Goal: Communication & Community: Answer question/provide support

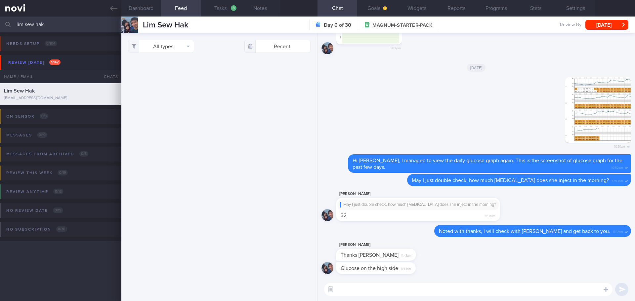
scroll to position [93, 172]
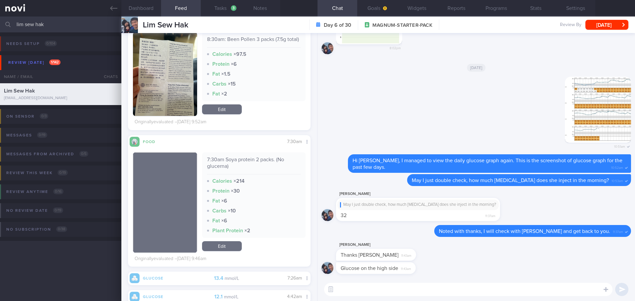
click at [510, 269] on div "Glucose on the high side 11:43am" at bounding box center [477, 270] width 310 height 16
click at [440, 272] on div "Glucose on the high side 11:43am" at bounding box center [477, 270] width 310 height 16
click at [438, 293] on textarea at bounding box center [468, 289] width 288 height 13
type textarea "N"
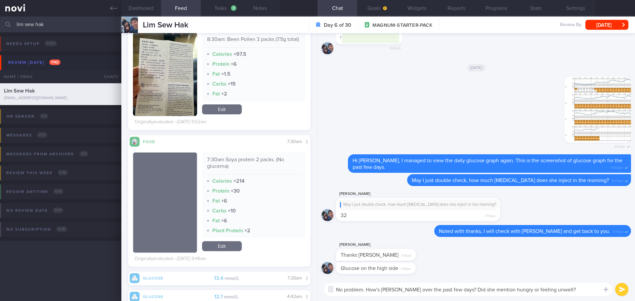
type textarea "No problem. How's Madam Lim over the past few days? Did she mention hungry or f…"
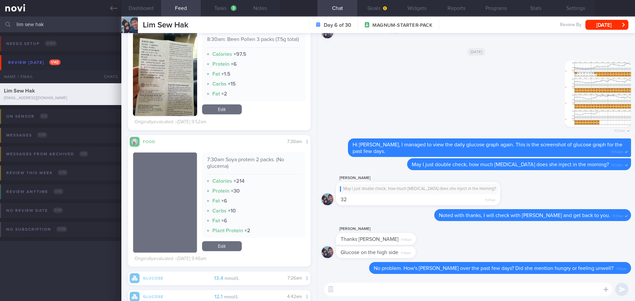
drag, startPoint x: 63, startPoint y: 30, endPoint x: 0, endPoint y: 36, distance: 63.1
click at [0, 36] on html "You are offline! Some functionality will be unavailable Patients New Users Coac…" at bounding box center [317, 150] width 635 height 301
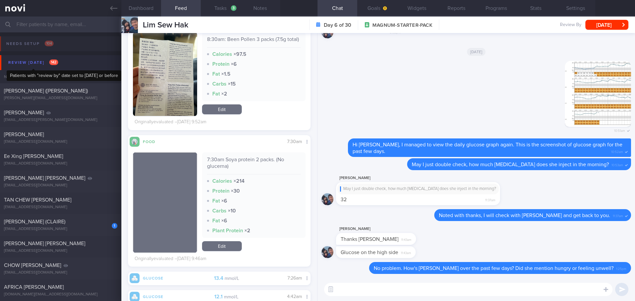
click at [30, 59] on div "Review today 142" at bounding box center [33, 62] width 53 height 9
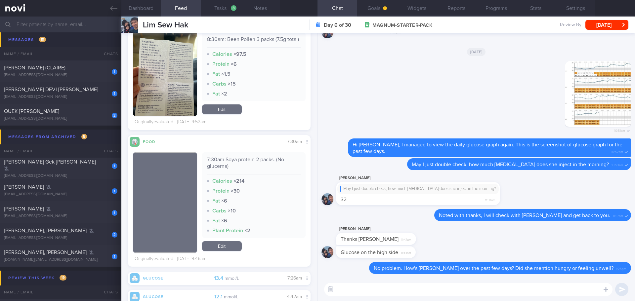
scroll to position [496, 0]
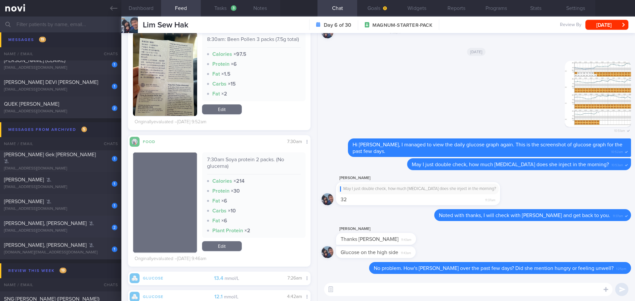
click at [88, 224] on div "[PERSON_NAME], [PERSON_NAME]" at bounding box center [60, 223] width 112 height 7
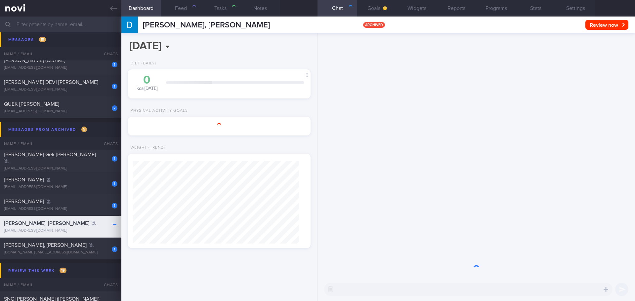
select select "8"
type input "KIV archive 11/3/25"
type textarea "intolerance red/brown rice, kale and any lactoce products"
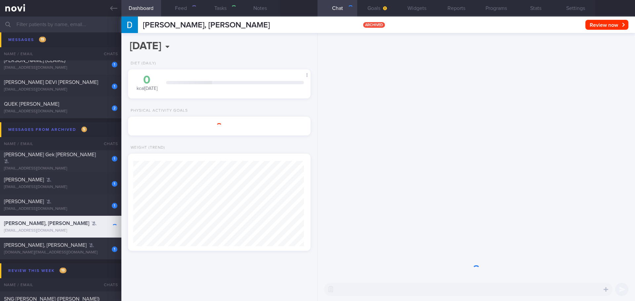
select select "9"
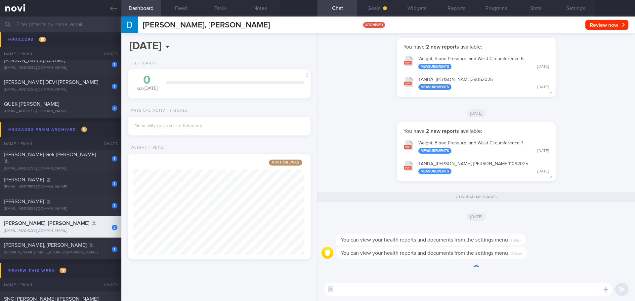
scroll to position [95, 171]
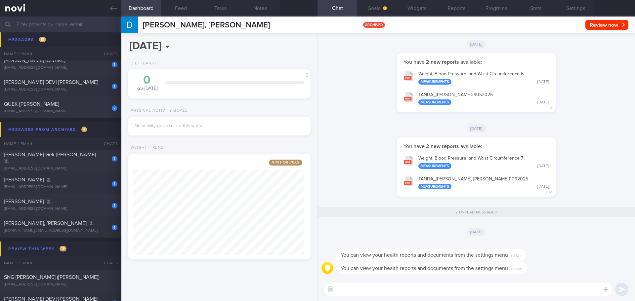
click at [360, 153] on div "You have 2 new reports available: Weight, Blood Pressure, and Waist Circumferen…" at bounding box center [477, 171] width 310 height 66
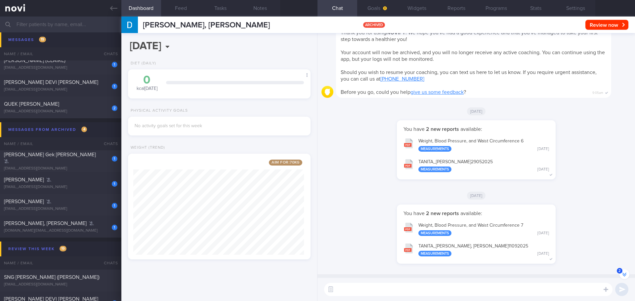
scroll to position [0, 0]
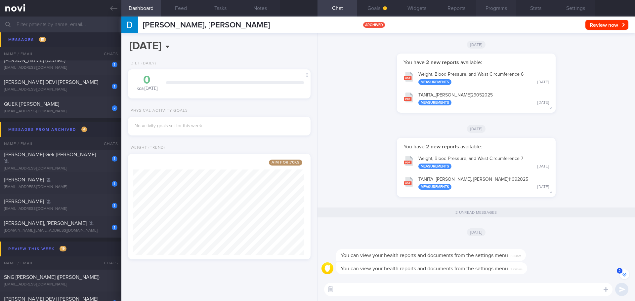
click at [490, 7] on button "Programs" at bounding box center [496, 8] width 40 height 17
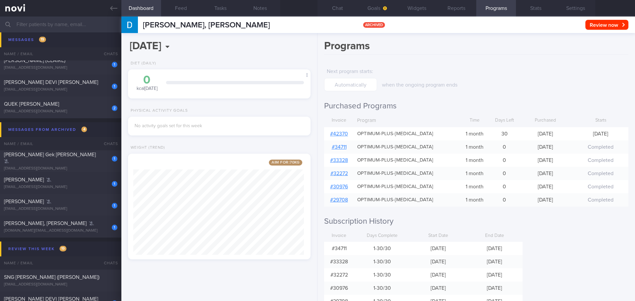
click at [347, 131] on link "# 42370" at bounding box center [339, 133] width 18 height 5
click at [558, 242] on div "Programs Next program starts : when the ongoing program ends Purchased Programs…" at bounding box center [477, 167] width 318 height 268
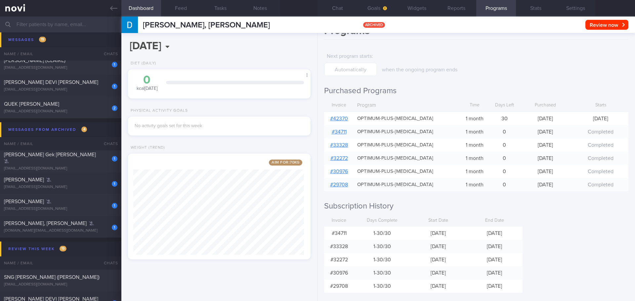
scroll to position [23, 0]
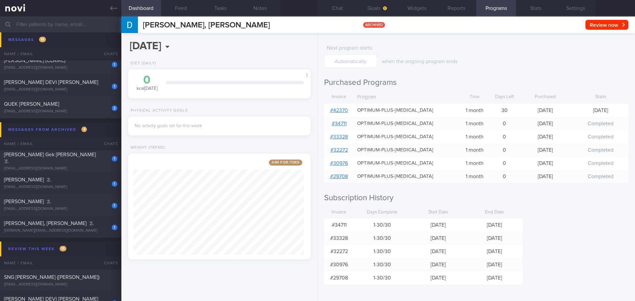
click at [504, 62] on form "Next program starts : when the ongoing program ends" at bounding box center [476, 54] width 304 height 26
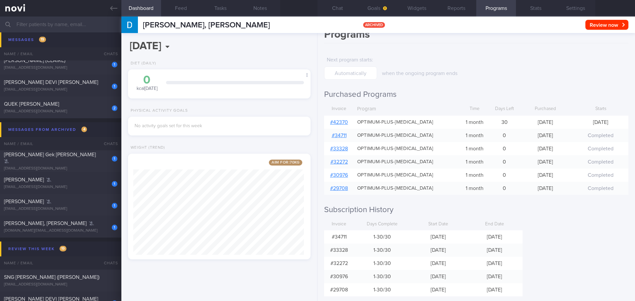
scroll to position [0, 0]
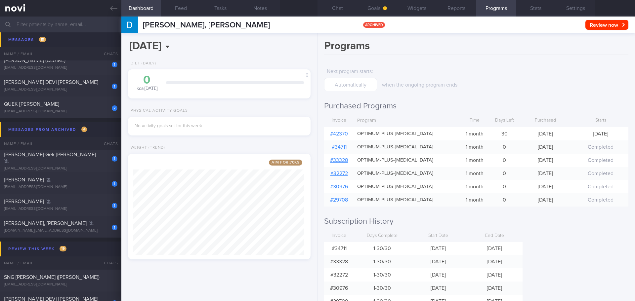
click at [496, 64] on div "Programs Next program starts : when the ongoing program ends Purchased Programs…" at bounding box center [477, 167] width 318 height 268
click at [495, 64] on div "Programs Next program starts : when the ongoing program ends Purchased Programs…" at bounding box center [477, 167] width 318 height 268
click at [473, 57] on div "Programs Next program starts : when the ongoing program ends Purchased Programs…" at bounding box center [477, 167] width 318 height 268
click at [571, 10] on button "Settings" at bounding box center [576, 8] width 40 height 17
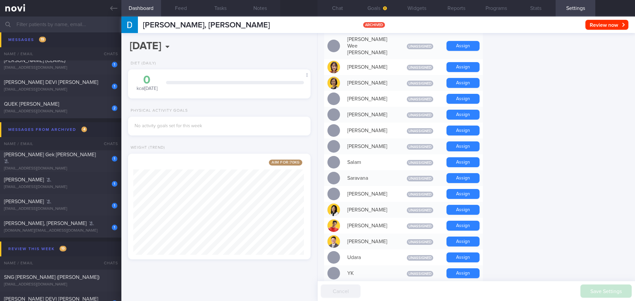
scroll to position [528, 0]
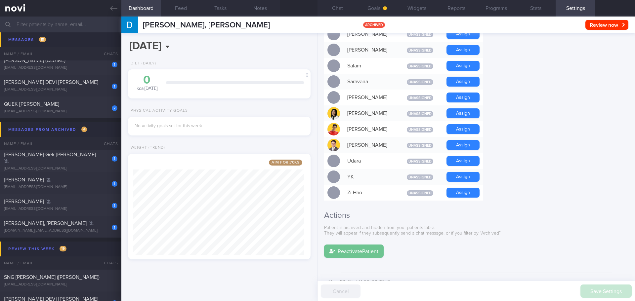
click at [360, 245] on button "Reactivate Patient" at bounding box center [354, 251] width 60 height 13
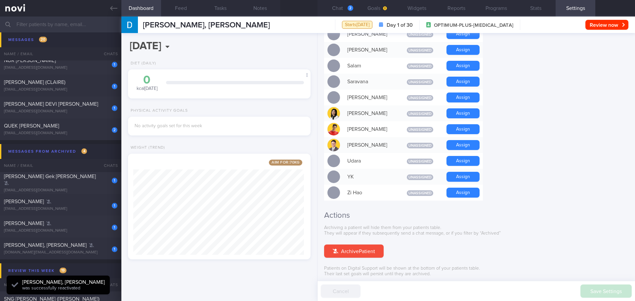
scroll to position [493, 0]
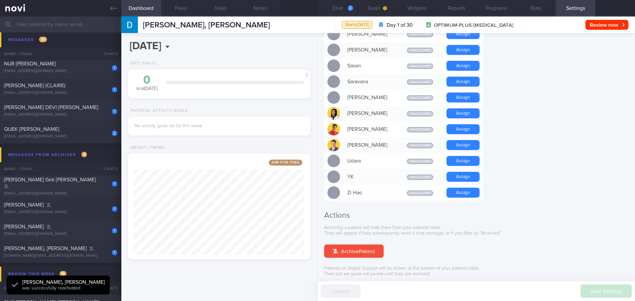
click at [354, 11] on button "Chat 2" at bounding box center [338, 8] width 40 height 17
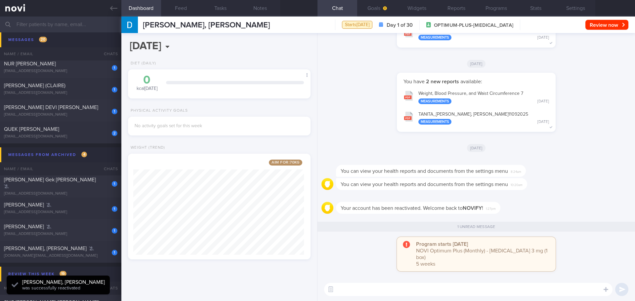
click at [376, 157] on div "[DATE]" at bounding box center [477, 148] width 310 height 19
click at [375, 157] on div "[DATE]" at bounding box center [477, 148] width 310 height 19
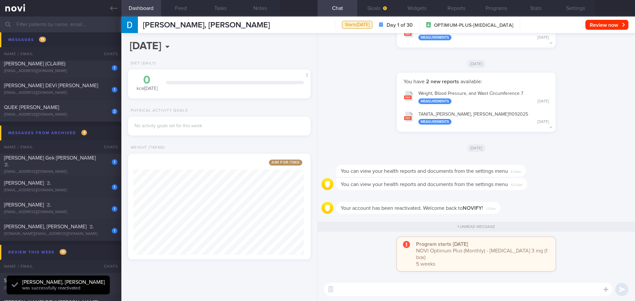
click at [361, 122] on div "You have 2 new reports available: Weight, Blood Pressure, and Waist Circumferen…" at bounding box center [477, 106] width 310 height 66
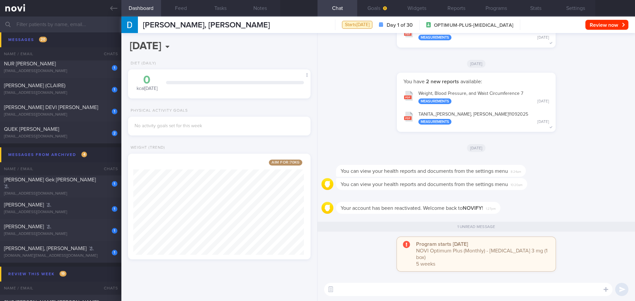
click at [550, 294] on textarea at bounding box center [468, 289] width 288 height 13
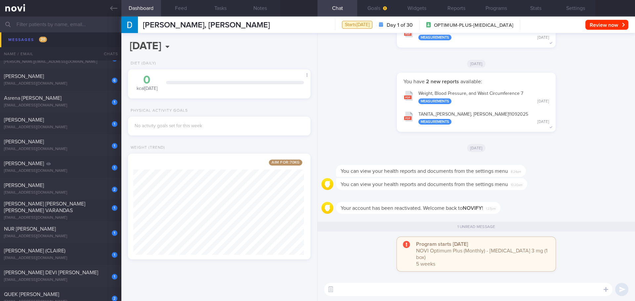
scroll to position [361, 0]
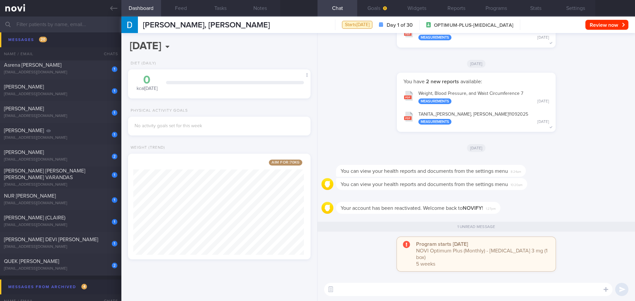
click at [547, 213] on div "Your account has been reactivated. Welcome back to NOVIFY ! 1:27pm" at bounding box center [477, 206] width 310 height 24
click at [350, 286] on textarea at bounding box center [468, 289] width 288 height 13
paste textarea "Hi XXX, Elizabeth (dietitian) here. Welcome back to Novihealth app. I noted tha…"
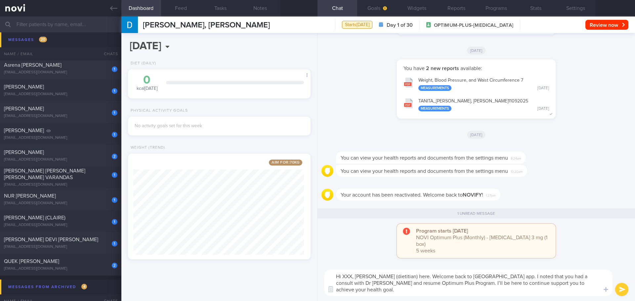
scroll to position [0, 0]
click at [351, 275] on textarea "Hi XXX, Elizabeth (dietitian) here. Welcome back to Novihealth app. I noted tha…" at bounding box center [468, 283] width 288 height 26
click at [468, 290] on textarea "Hi Damien, Elizabeth (dietitian) here. Welcome back to Novihealth app. I noted …" at bounding box center [468, 283] width 288 height 26
drag, startPoint x: 597, startPoint y: 277, endPoint x: 589, endPoint y: 279, distance: 8.4
click at [589, 279] on textarea "Hi Damien, Elizabeth (dietitian) here. Welcome back to Novihealth app. I noted …" at bounding box center [468, 283] width 288 height 26
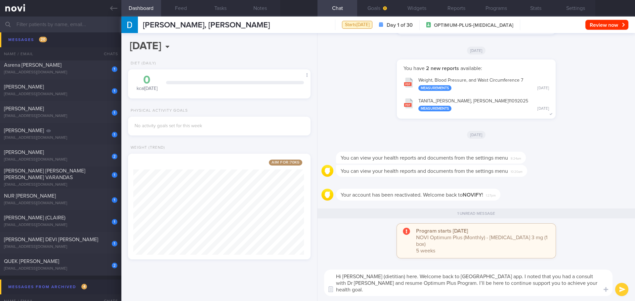
click at [589, 280] on textarea "Hi Damien, Elizabeth (dietitian) here. Welcome back to Novihealth app. I noted …" at bounding box center [468, 283] width 288 height 26
click at [588, 282] on textarea "Hi Damien, Elizabeth (dietitian) here. Welcome back to Novihealth app. I noted …" at bounding box center [468, 283] width 288 height 26
drag, startPoint x: 346, startPoint y: 285, endPoint x: 335, endPoint y: 285, distance: 10.9
click at [335, 285] on div "Attach media Chat templates Chat Templates Admin CGM Weight Nutrition Physical …" at bounding box center [477, 283] width 318 height 36
click at [346, 295] on textarea "Hi Damien, Elizabeth (dietitian) here. Welcome back to Novihealth app. I noted …" at bounding box center [468, 283] width 288 height 26
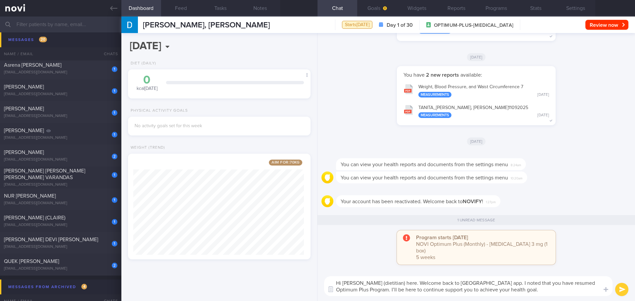
drag, startPoint x: 532, startPoint y: 290, endPoint x: 530, endPoint y: 287, distance: 3.4
click at [532, 290] on textarea "Hi Damien, Elizabeth (dietitian) here. Welcome back to Novihealth app. I noted …" at bounding box center [468, 287] width 288 height 20
paste textarea "Feel free to drop us a text if you have any questions 😊"
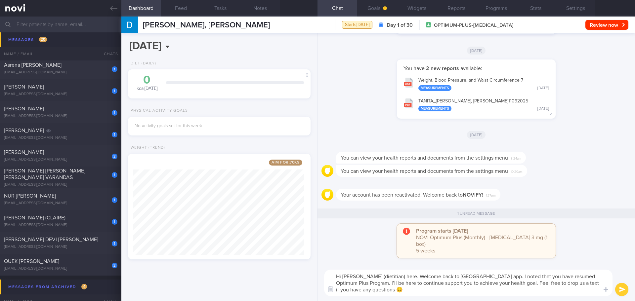
type textarea "Hi Damien, Elizabeth (dietitian) here. Welcome back to Novihealth app. I noted …"
click at [623, 289] on button "submit" at bounding box center [621, 289] width 13 height 13
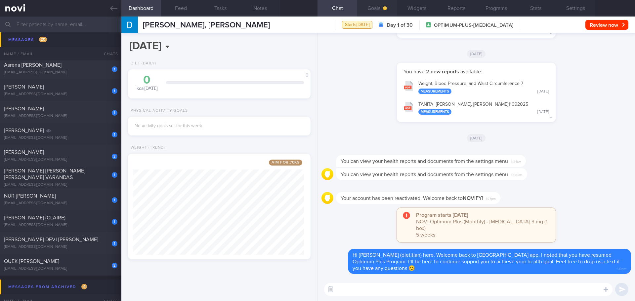
click at [381, 11] on button "Goals" at bounding box center [377, 8] width 40 height 17
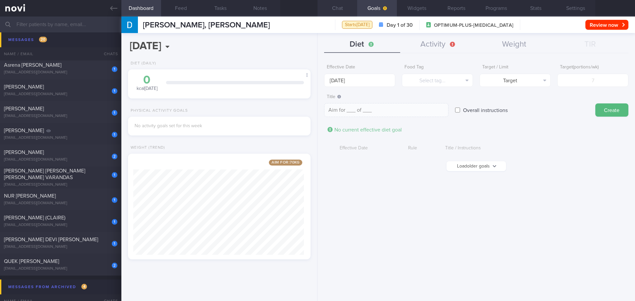
click at [340, 5] on button "Chat" at bounding box center [338, 8] width 40 height 17
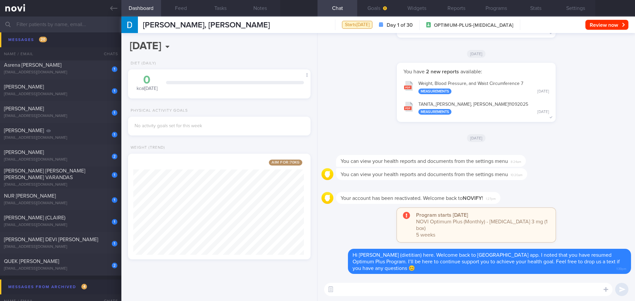
click at [352, 73] on div "You have 2 new reports available: Weight, Blood Pressure, and Waist Circumferen…" at bounding box center [477, 96] width 310 height 66
click at [377, 11] on button "Goals" at bounding box center [377, 8] width 40 height 17
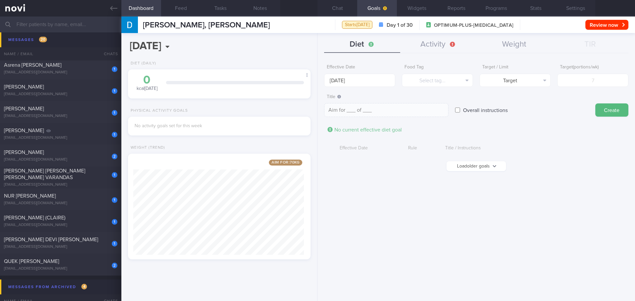
click at [484, 170] on button "Load older goals" at bounding box center [477, 166] width 60 height 10
drag, startPoint x: 482, startPoint y: 9, endPoint x: 360, endPoint y: 115, distance: 160.8
click at [482, 9] on button "Programs" at bounding box center [496, 8] width 40 height 17
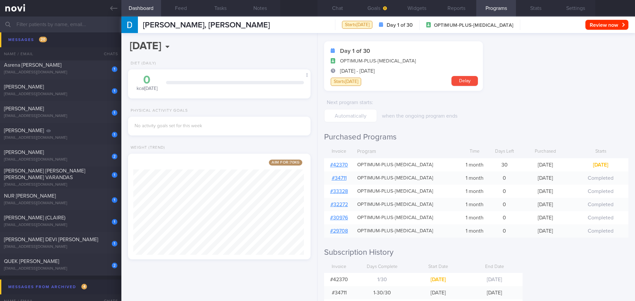
click at [338, 164] on link "# 42370" at bounding box center [339, 164] width 18 height 5
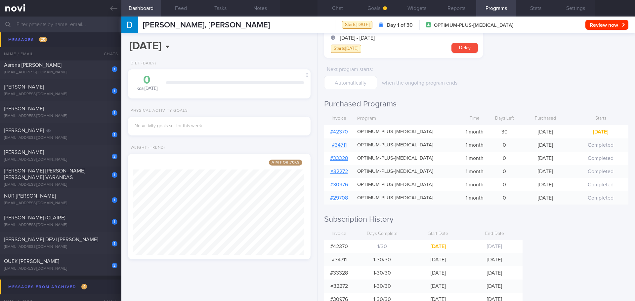
drag, startPoint x: 387, startPoint y: 11, endPoint x: 383, endPoint y: 22, distance: 12.0
click at [387, 11] on button "Goals" at bounding box center [377, 8] width 40 height 17
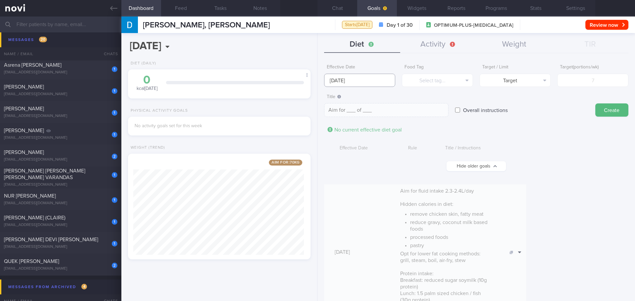
click at [347, 81] on body "You are offline! Some functionality will be unavailable Patients New Users Coac…" at bounding box center [317, 150] width 635 height 301
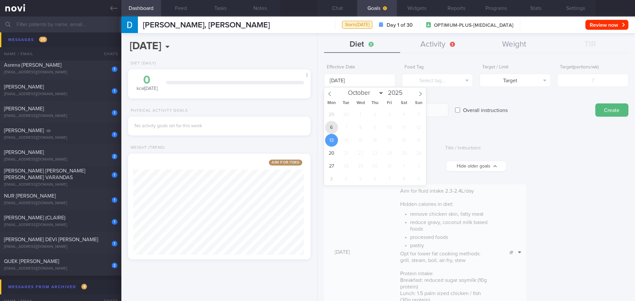
click at [329, 124] on span "6" at bounding box center [331, 127] width 13 height 13
type input "6 Oct 2025"
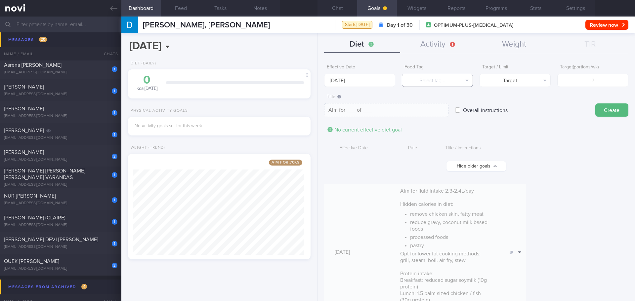
click at [423, 82] on button "Select tag..." at bounding box center [437, 80] width 71 height 13
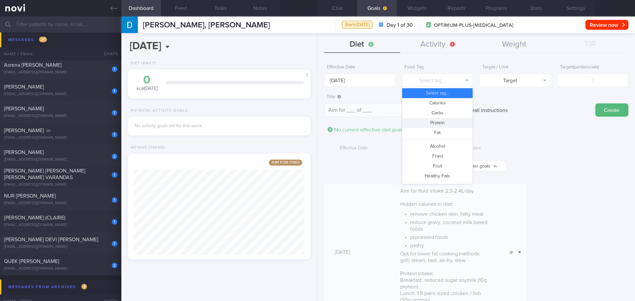
click at [446, 124] on button "Protein" at bounding box center [437, 123] width 70 height 10
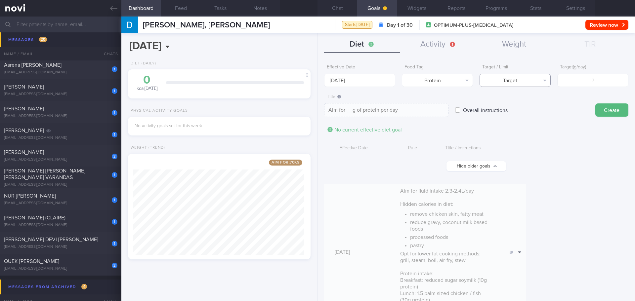
click at [529, 78] on button "Target" at bounding box center [515, 80] width 71 height 13
click at [527, 101] on button "Limit" at bounding box center [515, 103] width 70 height 10
click at [529, 77] on button "Limit" at bounding box center [515, 80] width 71 height 13
click at [521, 95] on button "Target" at bounding box center [515, 93] width 70 height 10
type textarea "Aim for __g of protein per day"
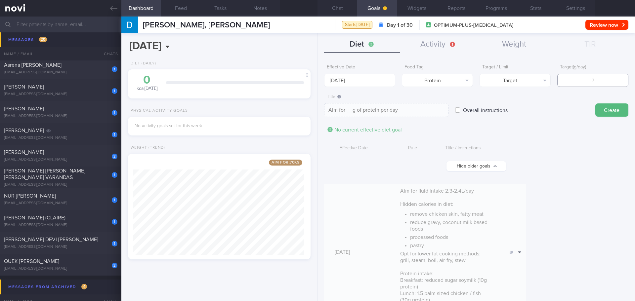
click at [584, 78] on input "number" at bounding box center [592, 80] width 71 height 13
type input "75"
type textarea "Aim for 75g of protein per day"
type input "75"
click at [605, 107] on button "Create" at bounding box center [611, 110] width 33 height 13
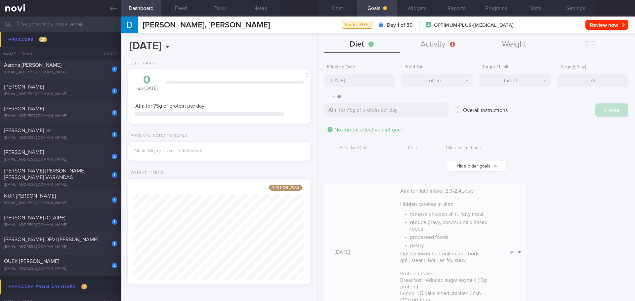
click at [332, 80] on div "Effective Date 6 Oct 2025 Food Tag Protein Select tag... Calories Carbs Protein…" at bounding box center [477, 178] width 318 height 245
type input "13 Oct 2025"
type textarea "Aim for ___ of ___"
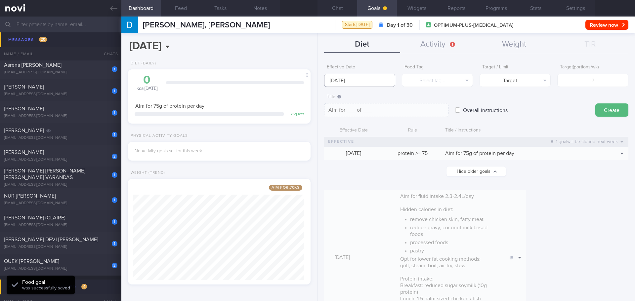
click at [334, 83] on body "You are offline! Some functionality will be unavailable Patients New Users Coac…" at bounding box center [317, 150] width 635 height 301
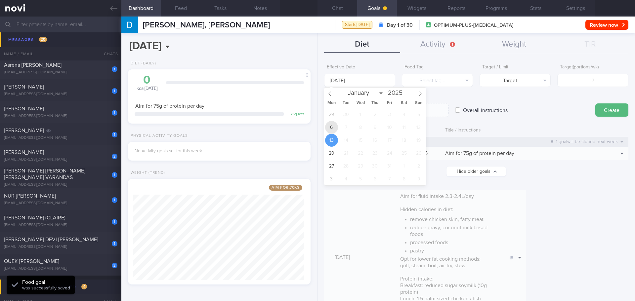
click at [331, 128] on span "6" at bounding box center [331, 127] width 13 height 13
type input "6 Oct 2025"
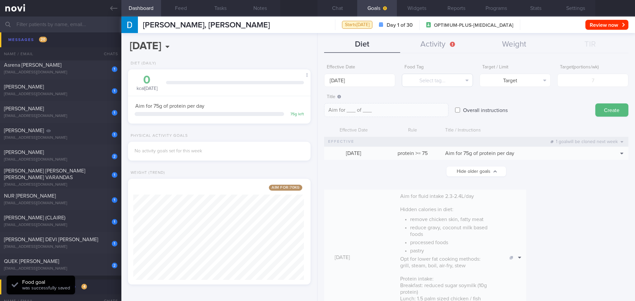
click at [428, 85] on button "Select tag..." at bounding box center [437, 80] width 71 height 13
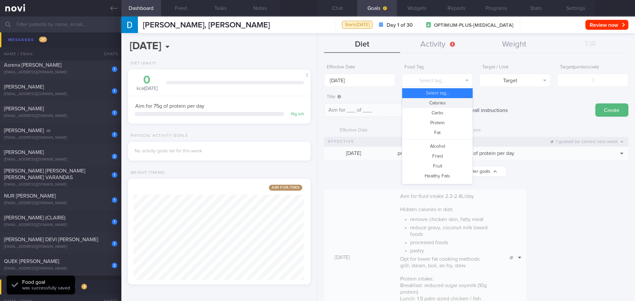
click at [440, 105] on button "Calories" at bounding box center [437, 103] width 70 height 10
click at [517, 81] on button "Target" at bounding box center [515, 80] width 71 height 13
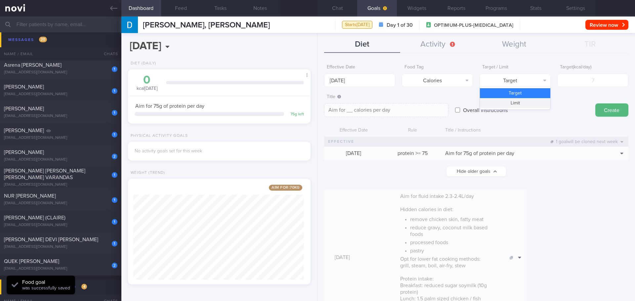
click at [518, 105] on button "Limit" at bounding box center [515, 103] width 70 height 10
type textarea "Keep to __ calories per day"
click at [606, 81] on input "number" at bounding box center [592, 80] width 71 height 13
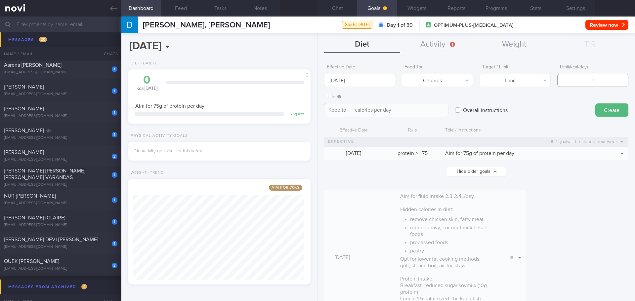
click at [588, 81] on input "number" at bounding box center [592, 80] width 71 height 13
type input "1"
type textarea "Keep to 1 calories per day"
type input "15"
type textarea "Keep to 15 calories per day"
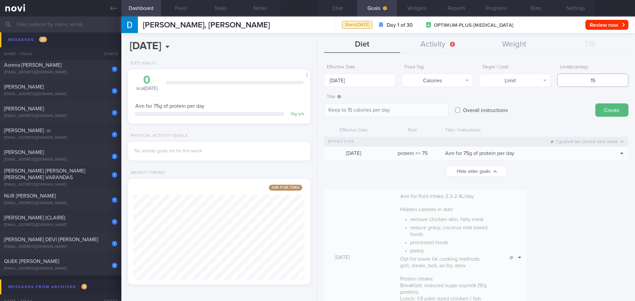
type input "150"
type textarea "Keep to 150 calories per day"
type input "1500"
type textarea "Keep to 1500 calories per day"
type input "1500"
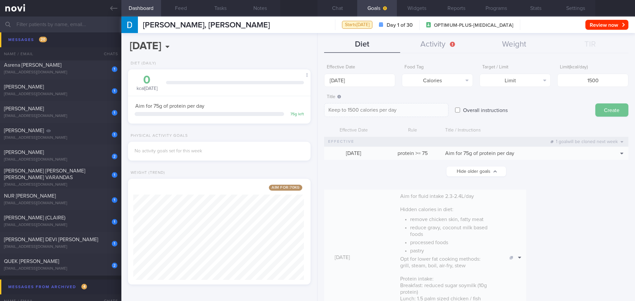
click at [595, 113] on button "Create" at bounding box center [611, 110] width 33 height 13
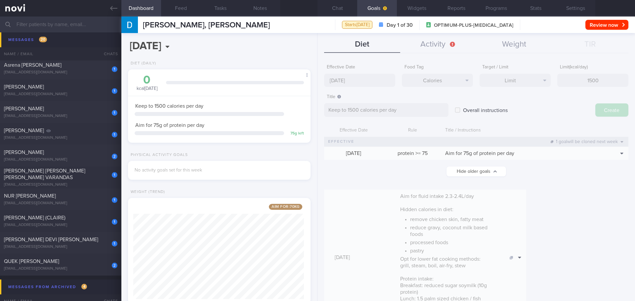
scroll to position [330693, 330619]
type input "13 Oct 2025"
type textarea "Aim for ___ of ___"
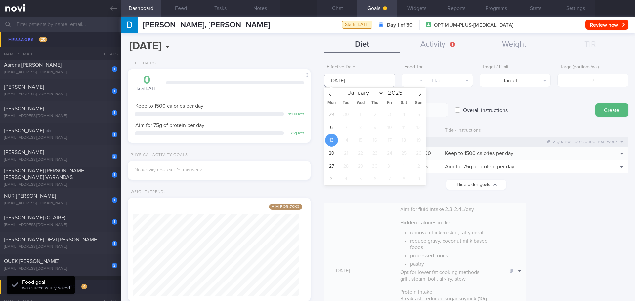
click at [332, 80] on input "13 Oct 2025" at bounding box center [359, 80] width 71 height 13
click at [329, 127] on span "6" at bounding box center [331, 127] width 13 height 13
type input "6 Oct 2025"
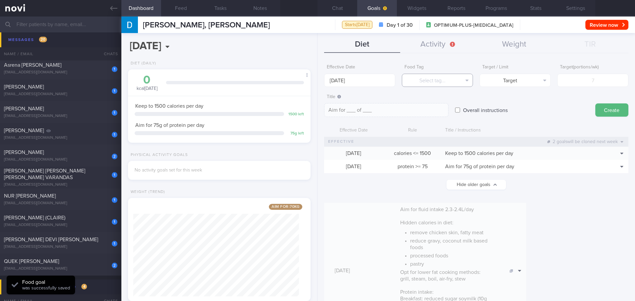
click at [452, 81] on button "Select tag..." at bounding box center [437, 80] width 71 height 13
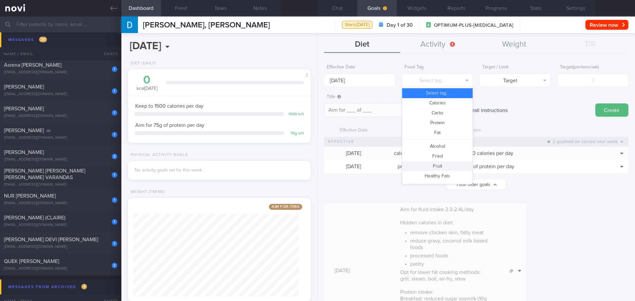
click at [448, 163] on button "Fruit" at bounding box center [437, 166] width 70 height 10
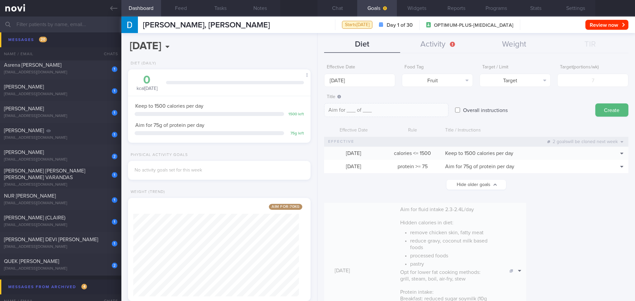
type textarea "Aim for __ portions of fruits per week"
click at [600, 81] on input "number" at bounding box center [592, 80] width 71 height 13
type input "14"
type textarea "Aim for 14 portions of fruits per week"
type input "14"
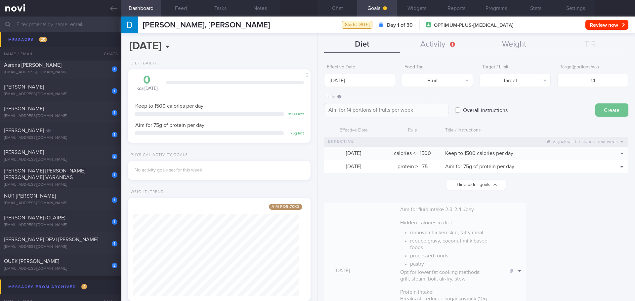
click at [605, 109] on button "Create" at bounding box center [611, 110] width 33 height 13
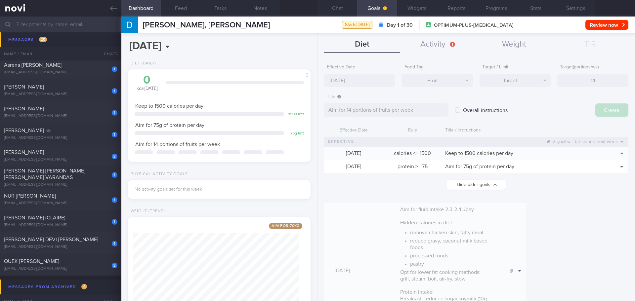
type input "13 Oct 2025"
type textarea "Aim for ___ of ___"
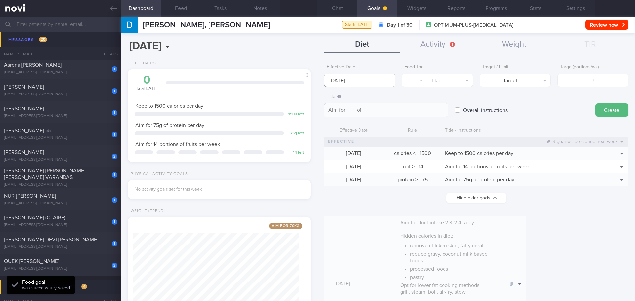
click at [348, 83] on input "13 Oct 2025" at bounding box center [359, 80] width 71 height 13
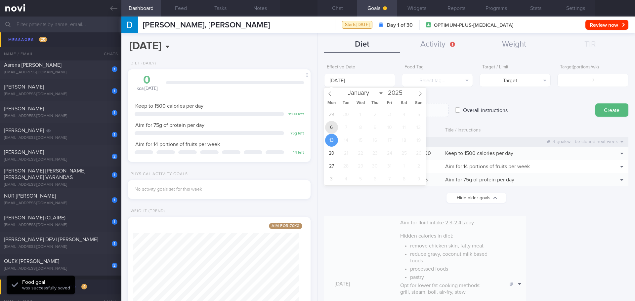
click at [330, 126] on span "6" at bounding box center [331, 127] width 13 height 13
type input "6 Oct 2025"
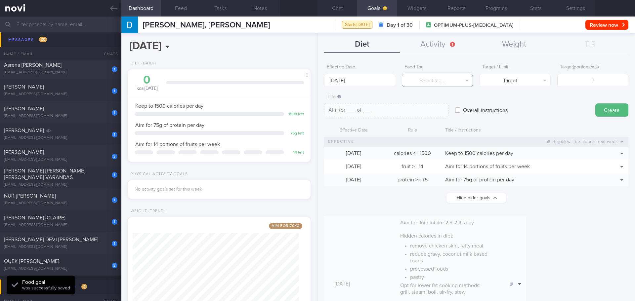
click at [425, 82] on button "Select tag..." at bounding box center [437, 80] width 71 height 13
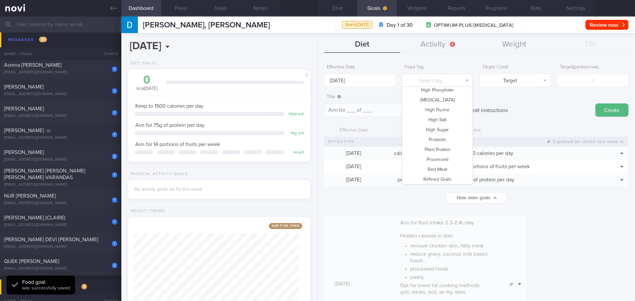
scroll to position [197, 0]
click at [421, 160] on button "Vegetable" at bounding box center [437, 158] width 70 height 10
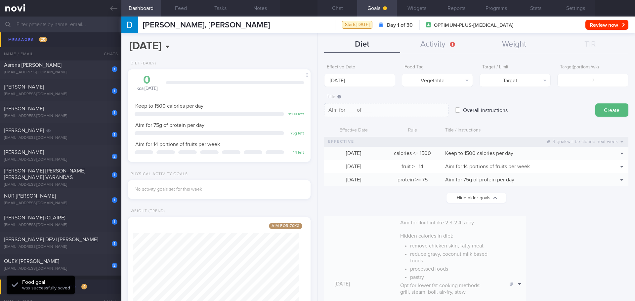
type textarea "Aim for __ portions of vegetables per week"
click at [599, 81] on input "number" at bounding box center [592, 80] width 71 height 13
type input "1"
type textarea "Aim for 1 portions of vegetables per week"
type input "14"
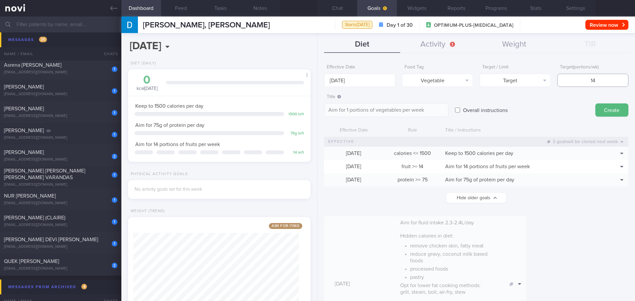
type textarea "Aim for 14 portions of vegetables per week"
type input "14"
click at [603, 115] on button "Create" at bounding box center [611, 110] width 33 height 13
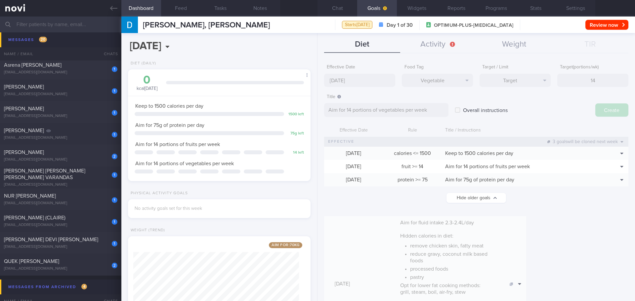
type input "13 Oct 2025"
type textarea "Aim for ___ of ___"
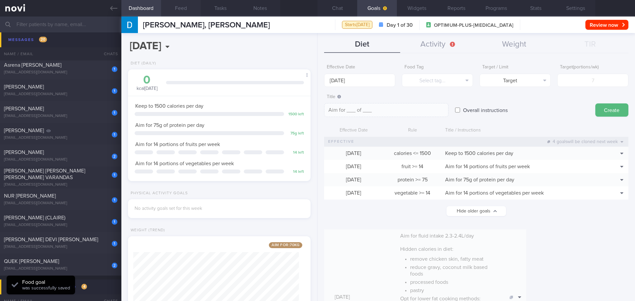
click at [184, 10] on button "Feed" at bounding box center [181, 8] width 40 height 17
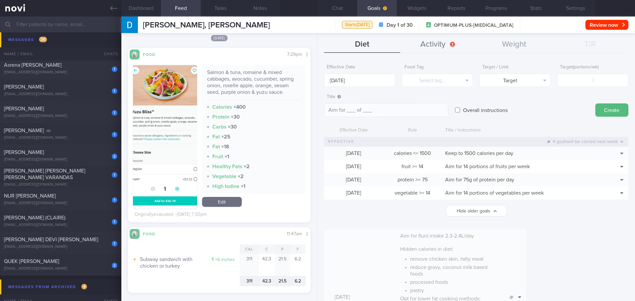
scroll to position [92, 166]
click at [621, 27] on button "Review now" at bounding box center [606, 25] width 43 height 10
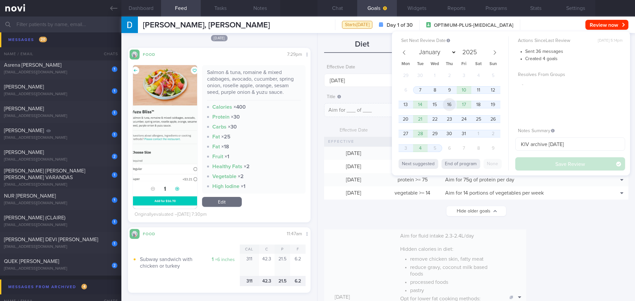
click at [450, 106] on span "16" at bounding box center [449, 104] width 13 height 13
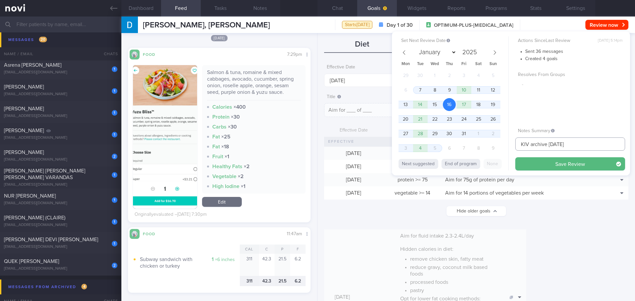
drag, startPoint x: 573, startPoint y: 146, endPoint x: 431, endPoint y: 156, distance: 142.6
click at [431, 156] on div "Set Next Review Date 16 Oct 2025 January February March April May June July Aug…" at bounding box center [511, 103] width 238 height 144
click at [467, 108] on span "17" at bounding box center [463, 104] width 13 height 13
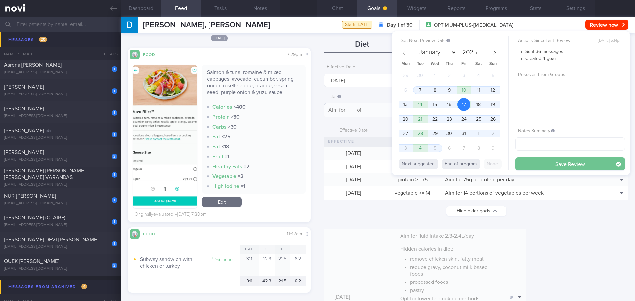
click at [549, 161] on button "Save Review" at bounding box center [570, 163] width 110 height 13
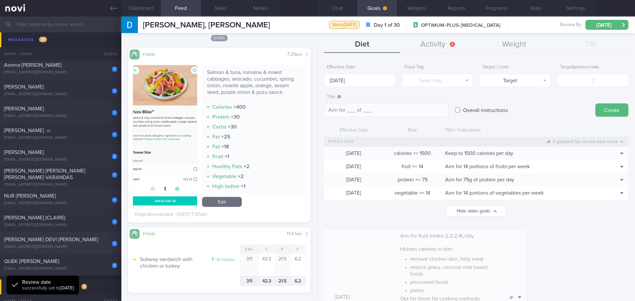
click at [56, 241] on span "[PERSON_NAME] DEVI [PERSON_NAME]" at bounding box center [51, 239] width 94 height 5
type textarea "T2DM - Claims ppt by steroid use for ?temporal arteritis Dyslipidemia Obesity -…"
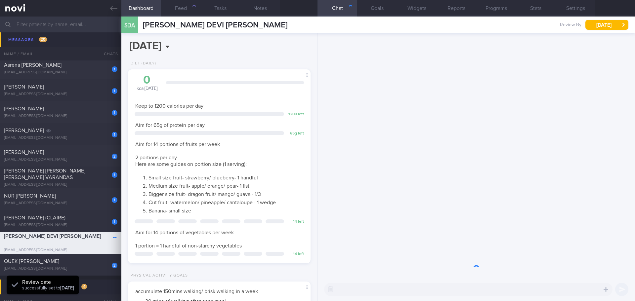
scroll to position [84, 169]
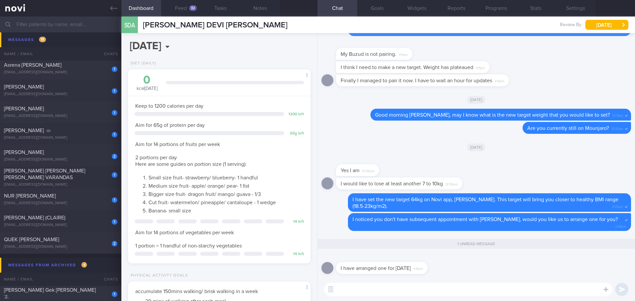
click at [376, 289] on textarea at bounding box center [468, 289] width 288 height 13
click at [181, 10] on button "Feed 32" at bounding box center [181, 8] width 40 height 17
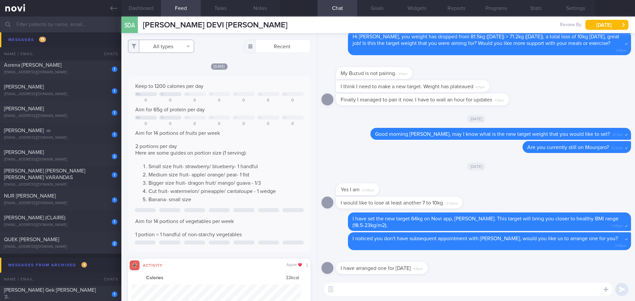
click at [184, 40] on button "All types" at bounding box center [161, 46] width 66 height 13
click at [171, 66] on button "Activity" at bounding box center [160, 69] width 65 height 10
checkbox input "false"
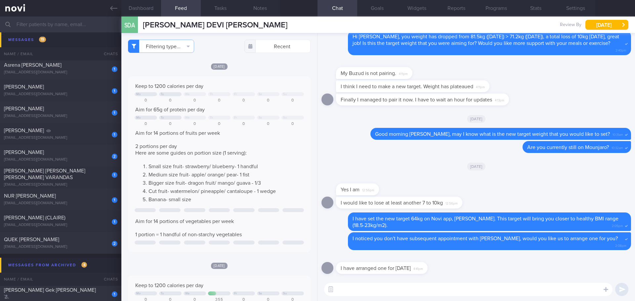
click at [248, 76] on div "Yesterday Keep to 1200 calories per day Mo Tu We Th Fr Sa Su 0 0 0 0 0 0 0 Aim …" at bounding box center [219, 158] width 183 height 190
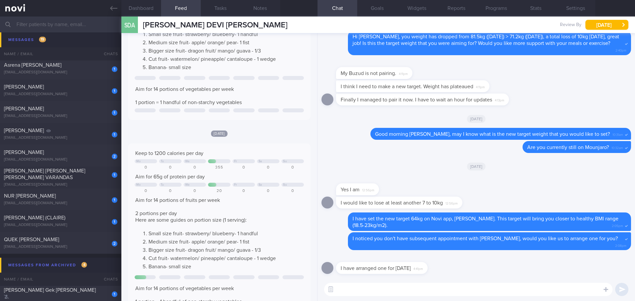
click at [370, 288] on textarea at bounding box center [468, 289] width 288 height 13
type textarea "N"
click at [427, 289] on textarea "No problem, Sheila. Let's continue work towards your health goal!" at bounding box center [468, 289] width 288 height 13
click at [521, 289] on textarea "No problem, Sheila. Let's continue working towards your health goal!" at bounding box center [468, 289] width 288 height 13
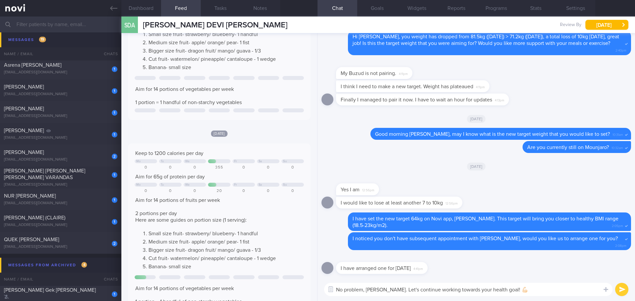
type textarea "No problem, Sheila. Let's continue working towards your health goal! 💪🏻"
click at [621, 287] on button "submit" at bounding box center [621, 289] width 13 height 13
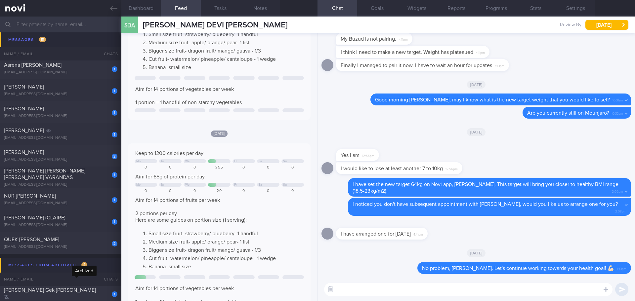
scroll to position [460, 0]
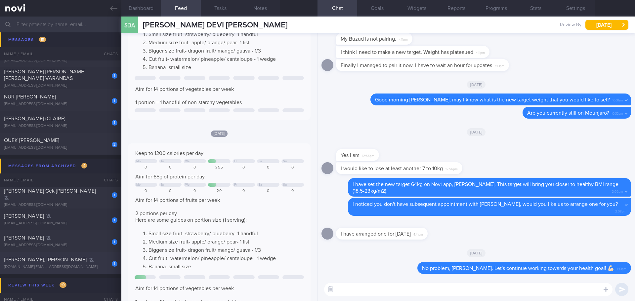
click at [82, 260] on div "TEO WEI JIN, AARON-JAMES" at bounding box center [60, 260] width 112 height 7
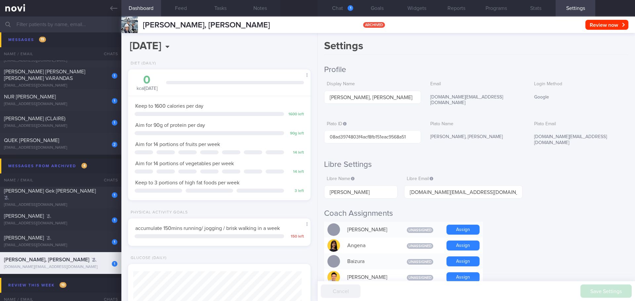
scroll to position [84, 169]
click at [345, 14] on button "Chat 1" at bounding box center [338, 8] width 40 height 17
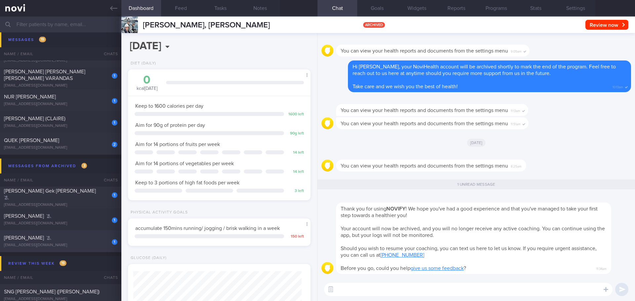
click at [79, 238] on div "TENORIO GERALDINE BO" at bounding box center [60, 238] width 112 height 7
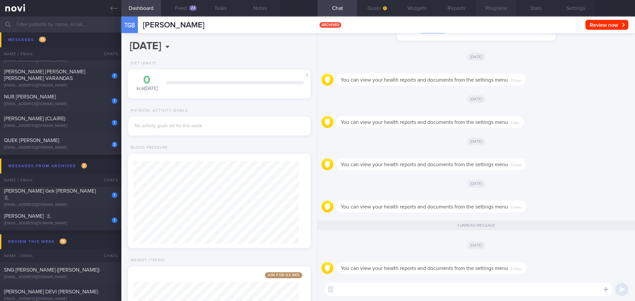
click at [491, 12] on button "Programs" at bounding box center [496, 8] width 40 height 17
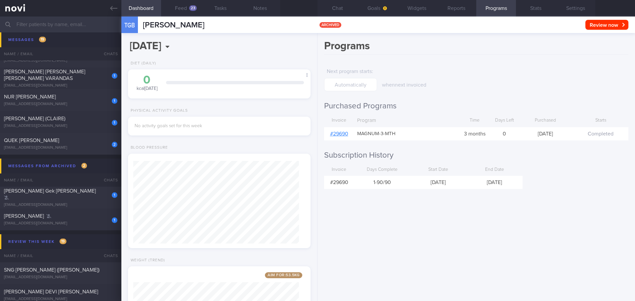
click at [345, 132] on link "# 29690" at bounding box center [339, 133] width 18 height 5
click at [39, 222] on div "cteoh80@gmail.com" at bounding box center [60, 223] width 113 height 5
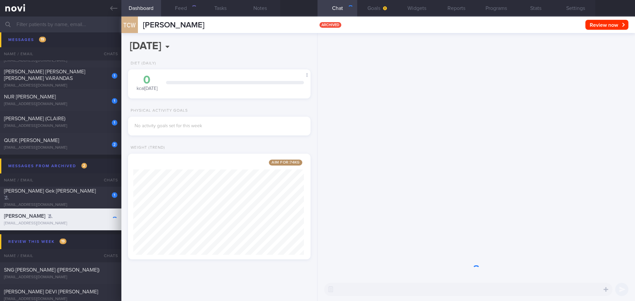
scroll to position [95, 171]
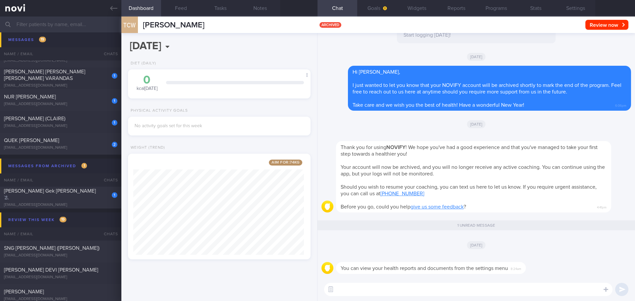
click at [382, 125] on div "Tue, 2 Jan 2024" at bounding box center [477, 124] width 310 height 19
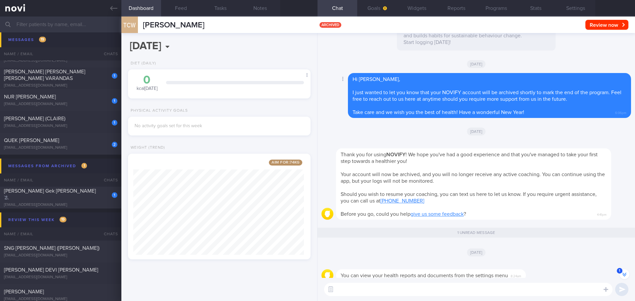
scroll to position [0, 0]
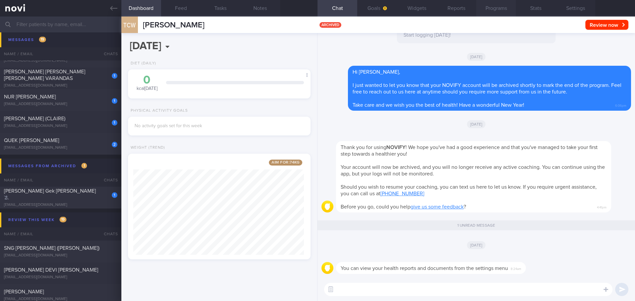
click at [494, 5] on button "Programs" at bounding box center [496, 8] width 40 height 17
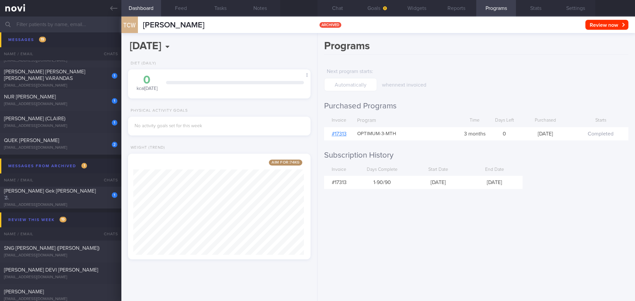
click at [344, 134] on link "# 17313" at bounding box center [339, 133] width 15 height 5
click at [87, 197] on div "Lee Gek Suan Bridget" at bounding box center [60, 194] width 112 height 13
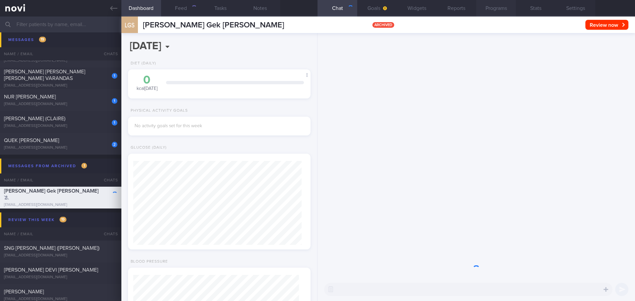
scroll to position [84, 169]
click at [493, 11] on button "Programs" at bounding box center [496, 8] width 40 height 17
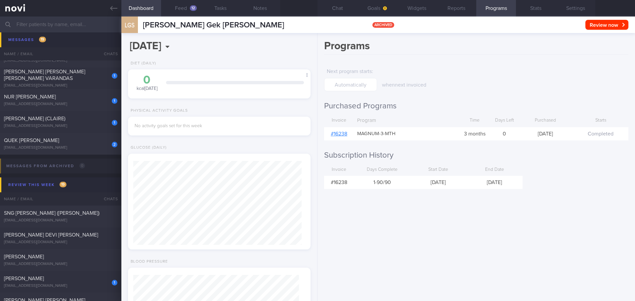
scroll to position [84, 169]
click at [341, 134] on link "# 16238" at bounding box center [339, 133] width 17 height 5
drag, startPoint x: 345, startPoint y: 6, endPoint x: 368, endPoint y: 68, distance: 65.9
click at [344, 7] on button "Chat" at bounding box center [338, 8] width 40 height 17
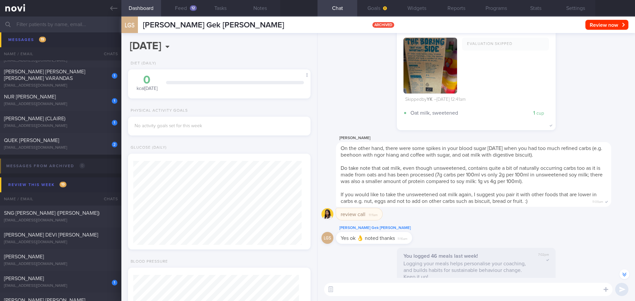
scroll to position [330685, 330710]
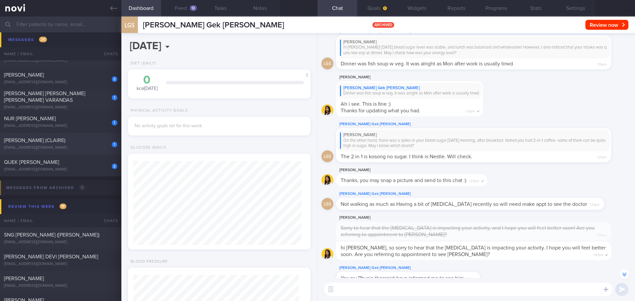
click at [66, 147] on div "[EMAIL_ADDRESS][DOMAIN_NAME]" at bounding box center [60, 148] width 113 height 5
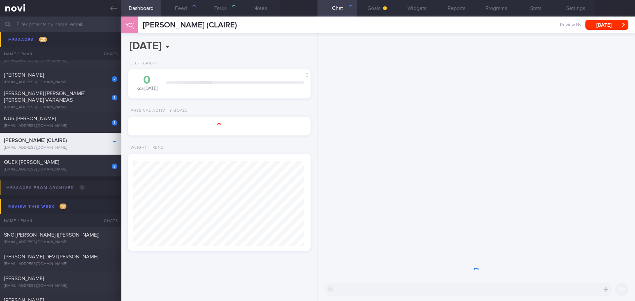
select select "8"
type input "check appt"
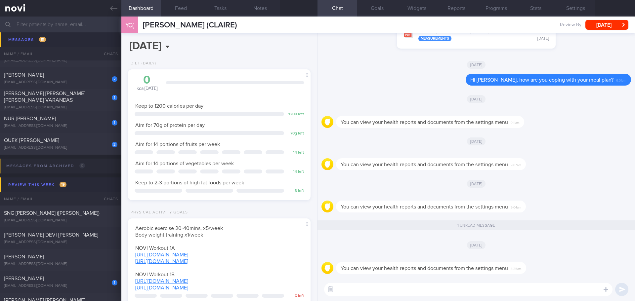
click at [107, 25] on input "text" at bounding box center [317, 25] width 635 height 16
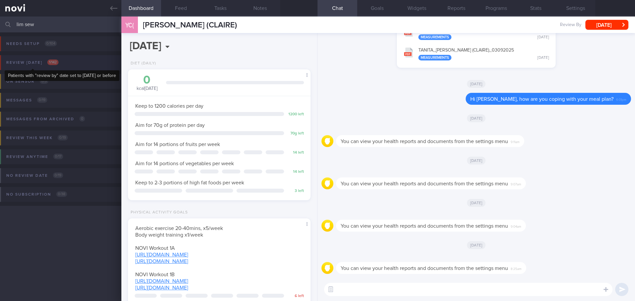
type input "lim sew"
click at [52, 59] on div "Review today 1 / 142" at bounding box center [33, 62] width 56 height 9
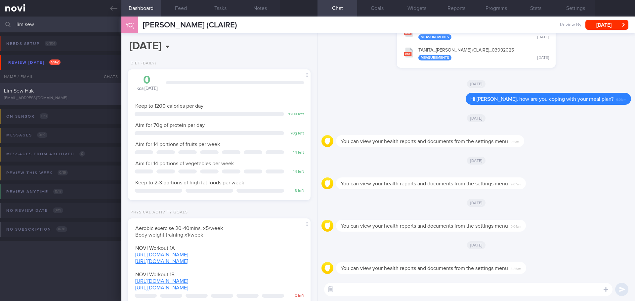
click at [34, 97] on div "kuick77@gmail.com" at bounding box center [60, 98] width 113 height 5
type textarea "slow carbs cookies 1 packet 3.8g carbs, 1.8g protein, 50kcal protein soymilk 1 …"
select select "9"
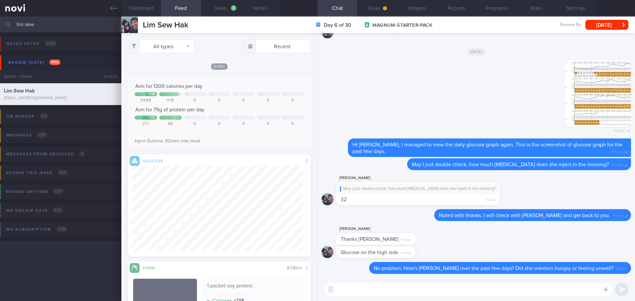
click at [366, 291] on textarea at bounding box center [468, 289] width 288 height 13
type textarea "I have discussed with Dr Yeo, he suggested to increase Glargine (basal insulin)…"
click at [625, 293] on button "submit" at bounding box center [621, 289] width 13 height 13
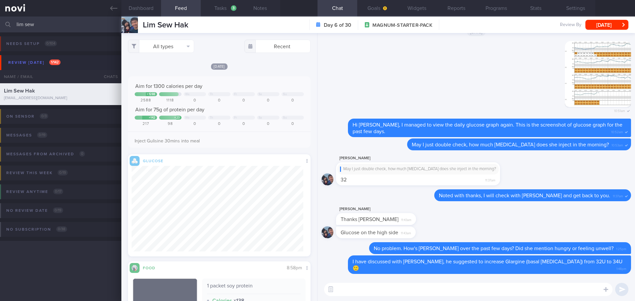
drag, startPoint x: 38, startPoint y: 20, endPoint x: 9, endPoint y: 32, distance: 31.1
click at [9, 32] on div "lim sew Assigned patients Assigned patients All active patients Archived patien…" at bounding box center [317, 159] width 635 height 285
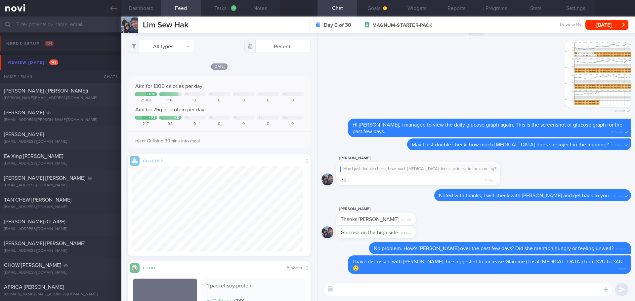
scroll to position [93, 172]
click at [23, 63] on div "Review today 142" at bounding box center [33, 62] width 53 height 9
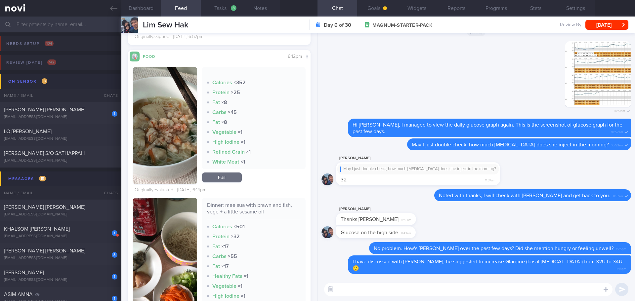
scroll to position [496, 0]
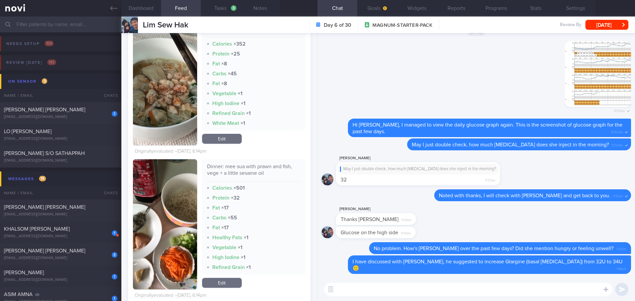
click at [170, 169] on img "button" at bounding box center [165, 224] width 64 height 130
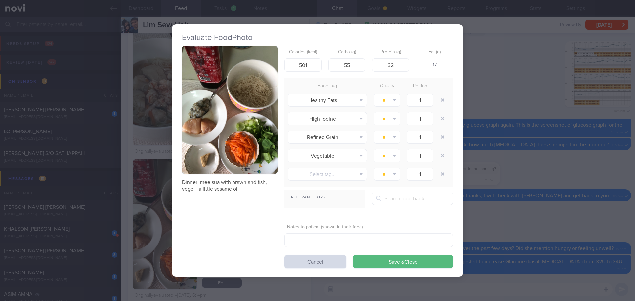
click at [230, 105] on button "button" at bounding box center [230, 110] width 96 height 128
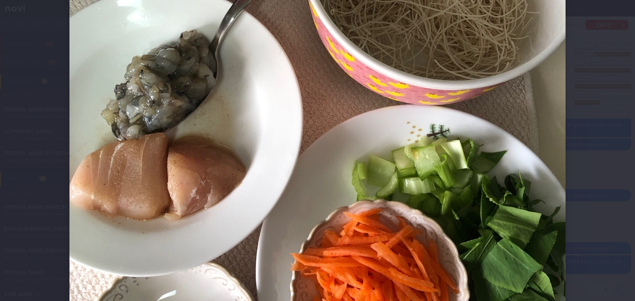
scroll to position [413, 0]
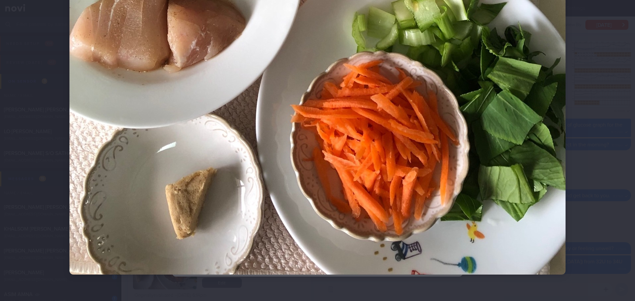
click at [598, 116] on div at bounding box center [317, 150] width 635 height 301
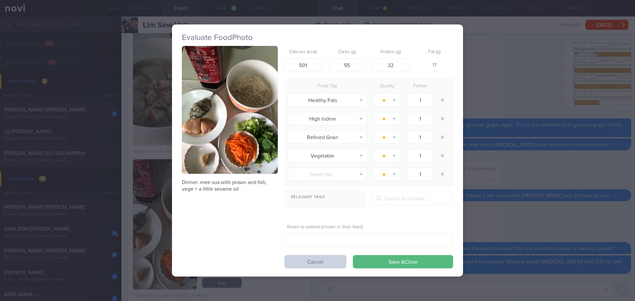
click at [325, 260] on button "Cancel" at bounding box center [315, 261] width 62 height 13
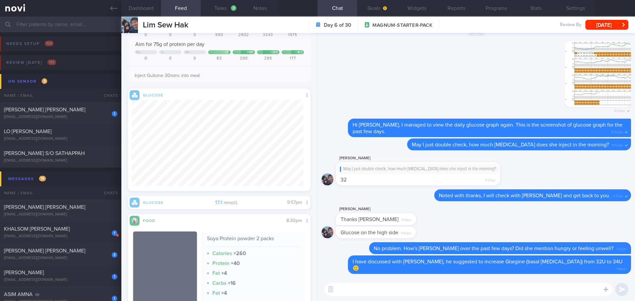
scroll to position [1786, 0]
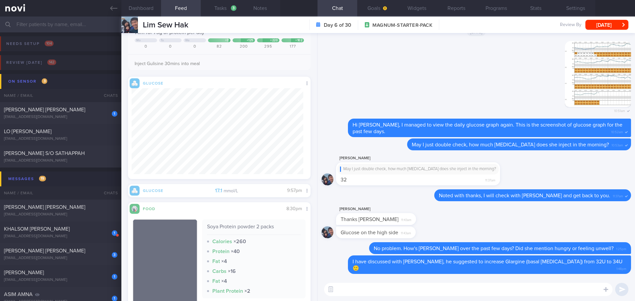
click at [352, 291] on textarea at bounding box center [468, 289] width 288 height 13
click at [467, 294] on textarea "I noticed there's some glucose elevation after bee pollen. Do you think we can …" at bounding box center [468, 289] width 288 height 13
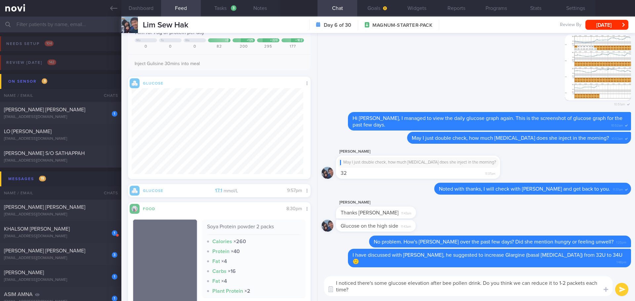
click at [497, 292] on textarea "I noticed there's some glucose elevation after bee pollen drink. Do you think w…" at bounding box center [468, 287] width 288 height 20
click at [518, 292] on textarea "I noticed there's some glucose elevation after bee pollen drink. Do you think w…" at bounding box center [468, 287] width 288 height 20
click at [541, 292] on textarea "I noticed there's some glucose elevation after bee pollen drink. Do you think w…" at bounding box center [468, 287] width 288 height 20
click at [579, 292] on textarea "I noticed there's some glucose elevation after bee pollen drink. Do you think w…" at bounding box center [468, 287] width 288 height 20
type textarea "I noticed there's some glucose elevation after bee pollen drink. Do you think w…"
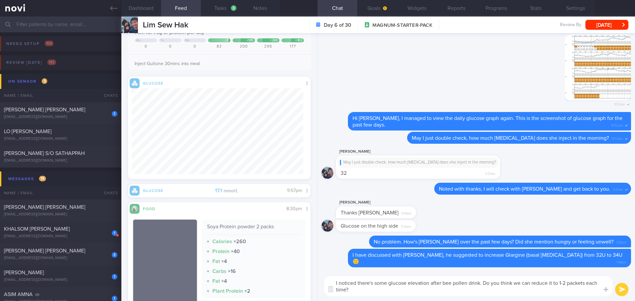
click at [622, 291] on button "submit" at bounding box center [621, 289] width 13 height 13
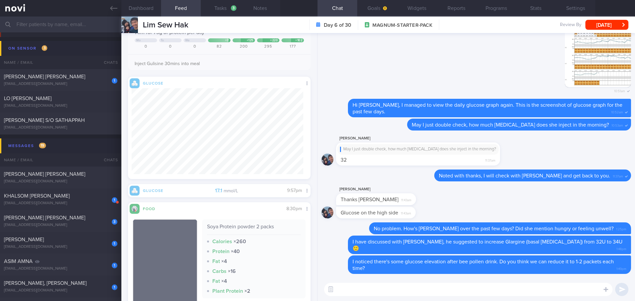
scroll to position [0, 0]
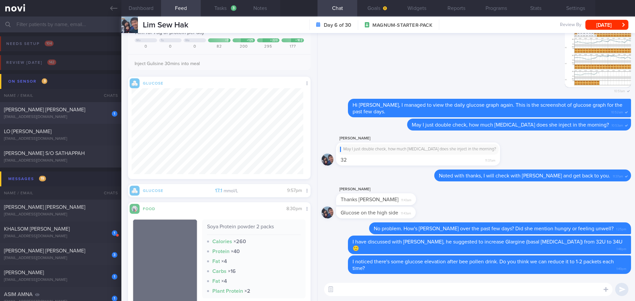
click at [53, 116] on div "[EMAIL_ADDRESS][DOMAIN_NAME]" at bounding box center [60, 117] width 113 height 5
checkbox input "false"
select select "8"
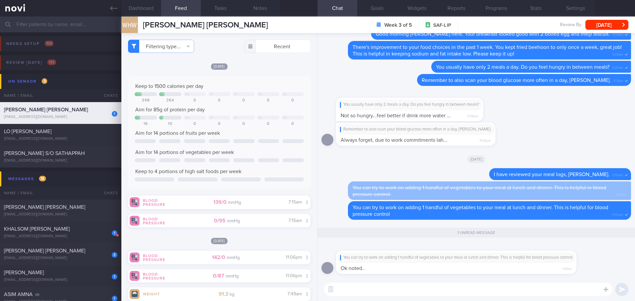
click at [550, 137] on div "Remember to also scan your blood glucose more often in a day, Mr Wong. Always f…" at bounding box center [477, 136] width 310 height 27
click at [81, 148] on div "SUNDARESWARAN S/O SATHAPPAH sunnyboi9523@gmail.com 8 days ago 4.4 7.4 0 % 100 %…" at bounding box center [317, 157] width 635 height 22
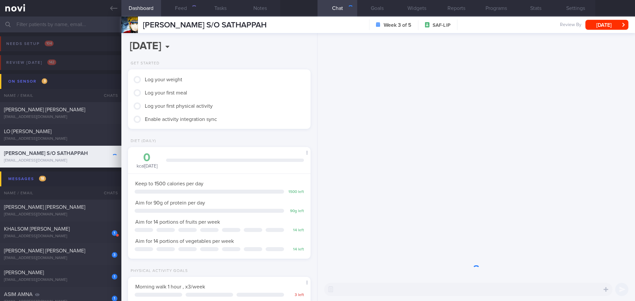
scroll to position [84, 169]
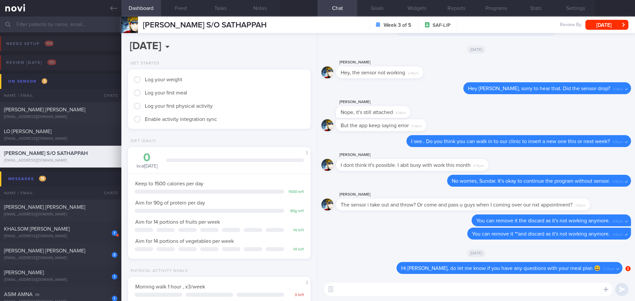
click at [459, 286] on textarea at bounding box center [468, 289] width 288 height 13
type textarea "Hi [PERSON_NAME] here. How have you been?"
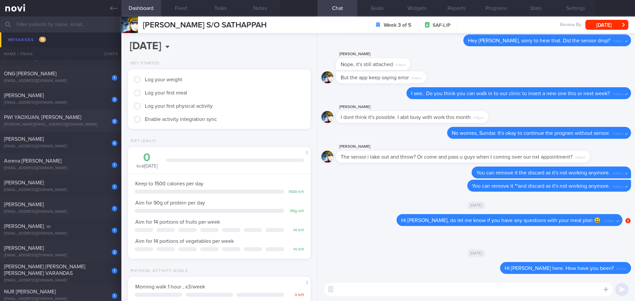
scroll to position [331, 0]
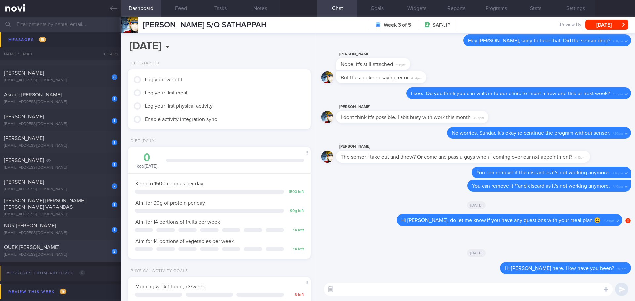
click at [58, 253] on div "[EMAIL_ADDRESS][DOMAIN_NAME]" at bounding box center [60, 255] width 113 height 5
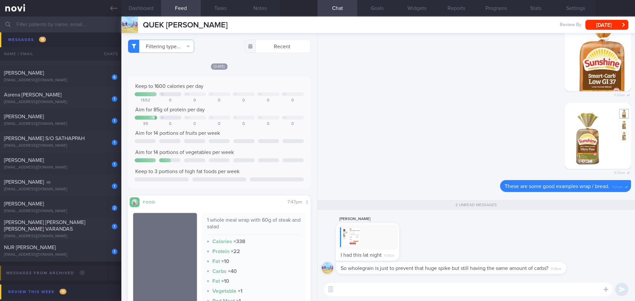
click at [474, 239] on div "Jun Peng Quek I had this lat night 9:37am" at bounding box center [477, 238] width 310 height 47
click at [432, 290] on textarea at bounding box center [468, 289] width 288 height 13
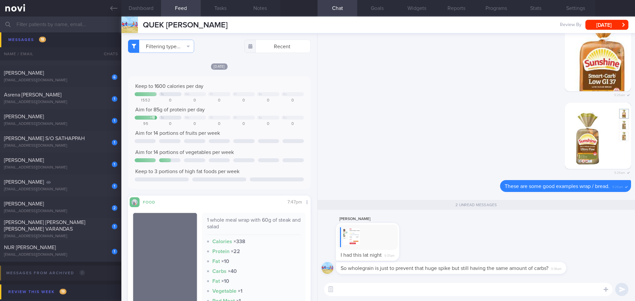
click at [432, 290] on textarea at bounding box center [468, 289] width 288 height 13
type textarea "I"
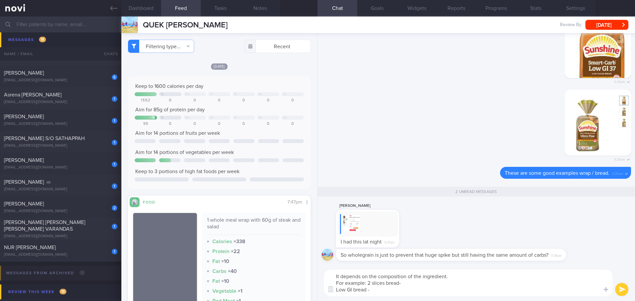
click at [397, 289] on textarea "It depends on the composition of the ingredient. For example: 2 slices bread- L…" at bounding box center [468, 283] width 288 height 26
click at [396, 288] on textarea "It depends on the composition of the ingredient. For example: 2 slices bread- L…" at bounding box center [468, 283] width 288 height 26
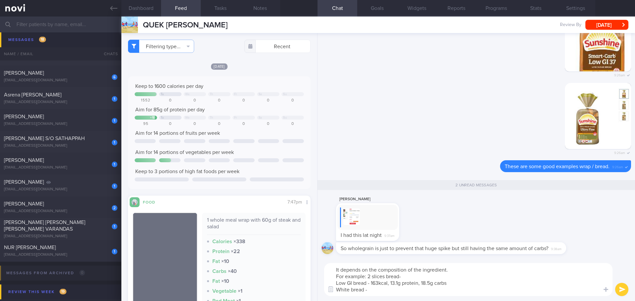
click at [381, 291] on textarea "It depends on the composition of the ingredient. For example: 2 slices bread- L…" at bounding box center [468, 279] width 288 height 33
click at [456, 279] on textarea "It depends on the composition of the ingredient. For example: 2 slices bread- L…" at bounding box center [468, 279] width 288 height 33
click at [457, 285] on textarea "It depends on the composition of the ingredient. For example: 2 slices bread- L…" at bounding box center [468, 279] width 288 height 33
click at [456, 271] on textarea "It depends on the composition of the ingredient. For example: 2 slices bread- L…" at bounding box center [468, 279] width 288 height 33
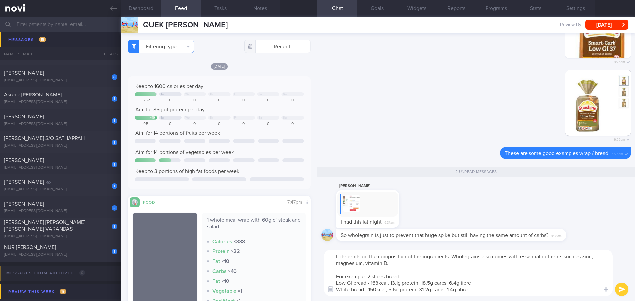
drag, startPoint x: 361, startPoint y: 255, endPoint x: 330, endPoint y: 257, distance: 31.5
click at [330, 257] on textarea "It depends on the composition of the ingredients. Wholegrains also comes with e…" at bounding box center [468, 273] width 288 height 46
click at [518, 262] on textarea "The carbohydrate may varies depending on the composition of the ingredients. Wh…" at bounding box center [468, 273] width 288 height 46
click at [521, 255] on textarea "The carbohydrate may varies depending on the composition of the ingredients. Wh…" at bounding box center [468, 273] width 288 height 46
click at [402, 266] on textarea "The carbohydrate may varies depending on the composition of the ingredients. It…" at bounding box center [468, 273] width 288 height 46
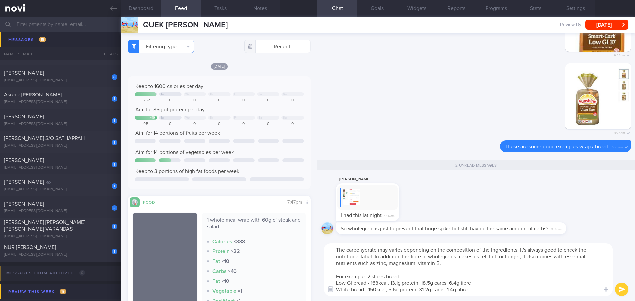
click at [410, 265] on textarea "The carbohydrate may varies depending on the composition of the ingredients. It…" at bounding box center [468, 269] width 288 height 53
click at [452, 267] on textarea "The carbohydrate may varies depending on the composition of the ingredients. It…" at bounding box center [468, 269] width 288 height 53
click at [536, 271] on textarea "The carbohydrate may varies depending on the composition of the ingredients. It…" at bounding box center [468, 269] width 288 height 53
click at [562, 281] on textarea "The carbohydrate may varies depending on the composition of the ingredients. It…" at bounding box center [468, 269] width 288 height 53
type textarea "The carbohydrate may varies depending on the composition of the ingredients. It…"
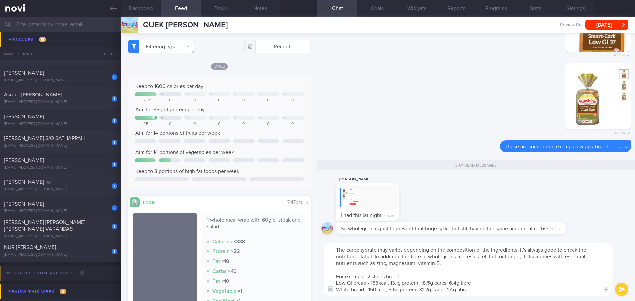
click at [624, 288] on button "submit" at bounding box center [621, 289] width 13 height 13
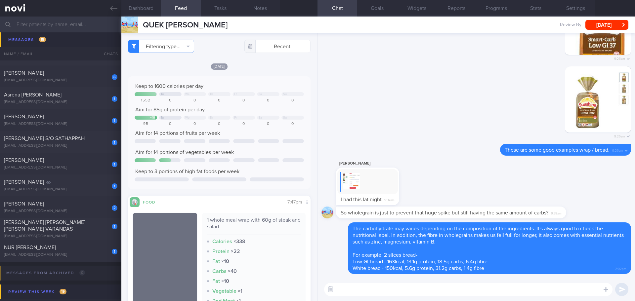
click at [453, 197] on div "Jun Peng Quek I had this lat night 9:37am" at bounding box center [477, 183] width 310 height 47
drag, startPoint x: 398, startPoint y: 192, endPoint x: 456, endPoint y: 195, distance: 59.0
click at [456, 195] on div "Jun Peng Quek I had this lat night 9:37am" at bounding box center [477, 183] width 310 height 47
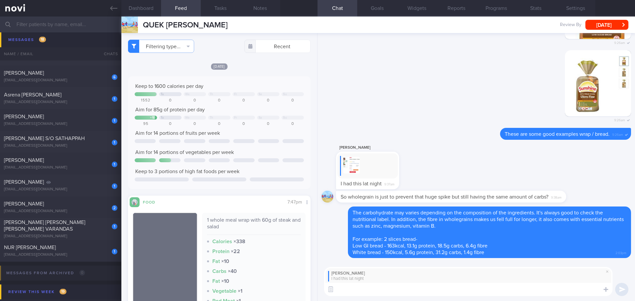
click at [380, 291] on textarea at bounding box center [468, 289] width 288 height 13
type textarea "That's great! It was a balanced meal! You can have it often."
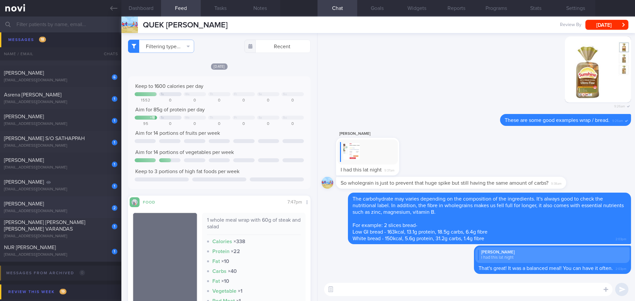
click at [46, 209] on div "doreenkoh8@yahoo.com.sg" at bounding box center [60, 211] width 113 height 5
type input "check appt"
type textarea "Left ankle injury - f/up Ortho Dr Wee Lai Hock (Island Ortho) Fatty liver - not…"
select select "9"
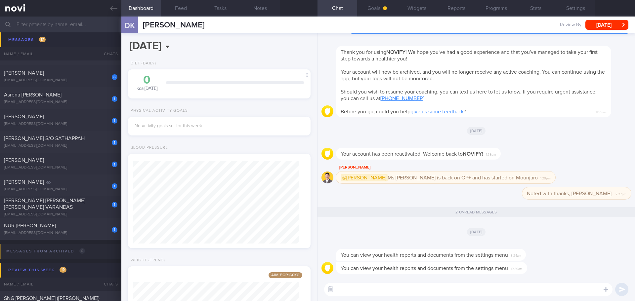
scroll to position [92, 166]
click at [530, 235] on div "[DATE]" at bounding box center [477, 232] width 310 height 19
click at [564, 243] on div "You can view your health reports and documents from the settings menu 8:24am" at bounding box center [477, 251] width 310 height 21
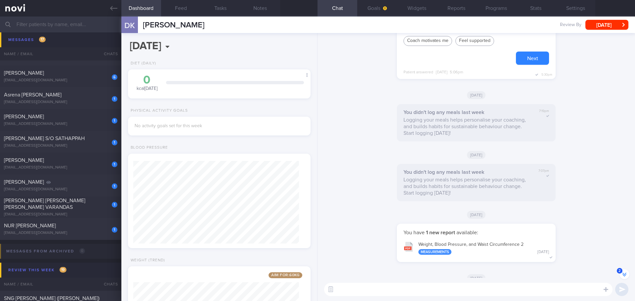
scroll to position [-4173, 0]
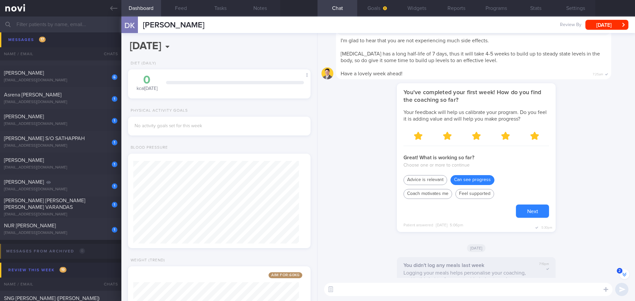
click at [522, 206] on button "Next" at bounding box center [532, 211] width 33 height 13
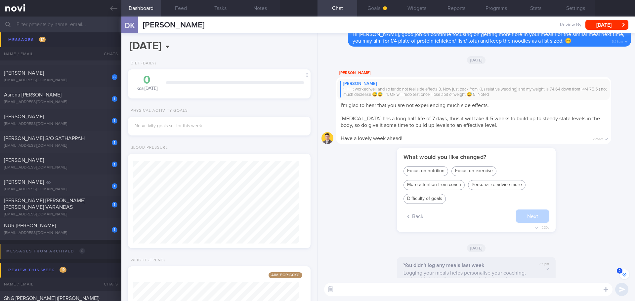
click at [553, 207] on div "You've completed your first week! How do you find the coaching so far? Your fee…" at bounding box center [477, 193] width 310 height 91
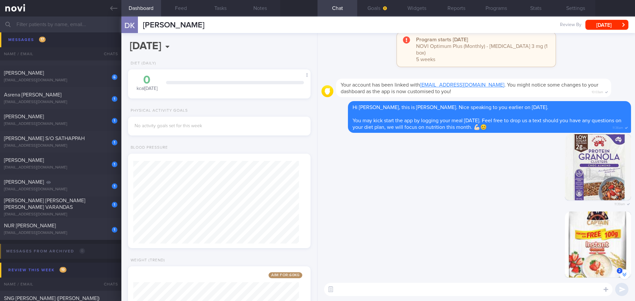
scroll to position [-5739, 0]
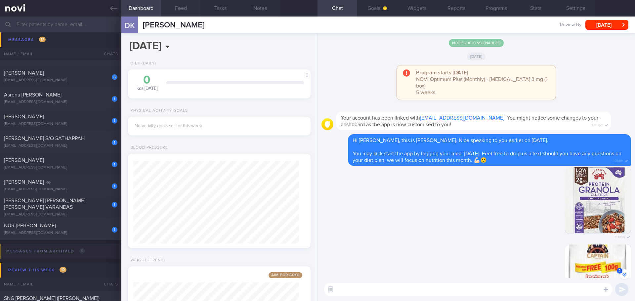
click at [181, 10] on button "Feed" at bounding box center [181, 8] width 40 height 17
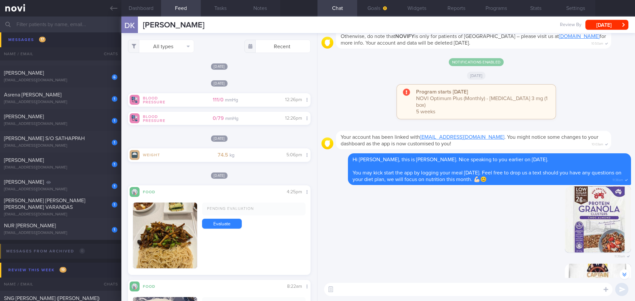
scroll to position [-5720, 0]
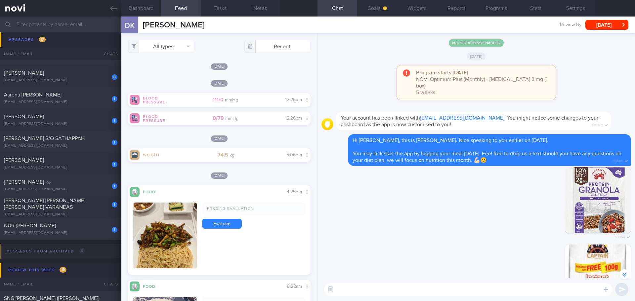
click at [278, 177] on div "Sat, 18 May 2024" at bounding box center [219, 175] width 183 height 7
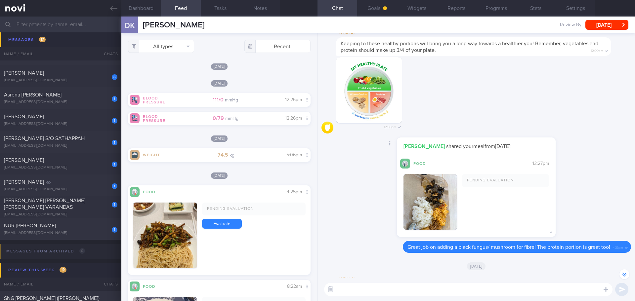
scroll to position [-4661, 0]
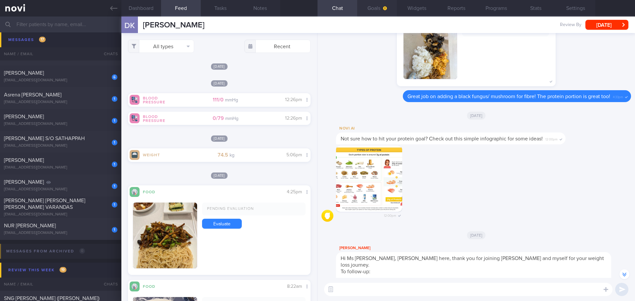
click at [373, 4] on button "Goals" at bounding box center [377, 8] width 40 height 17
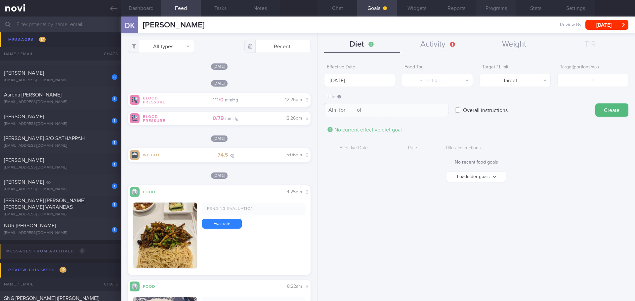
click at [488, 10] on button "Programs" at bounding box center [496, 8] width 40 height 17
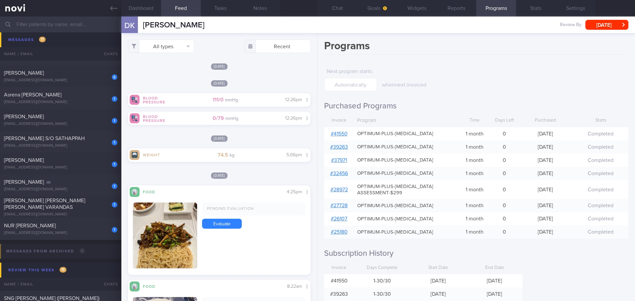
click at [345, 132] on link "# 41550" at bounding box center [339, 133] width 17 height 5
drag, startPoint x: 336, startPoint y: 11, endPoint x: 329, endPoint y: 11, distance: 6.3
click at [336, 11] on button "Chat" at bounding box center [338, 8] width 40 height 17
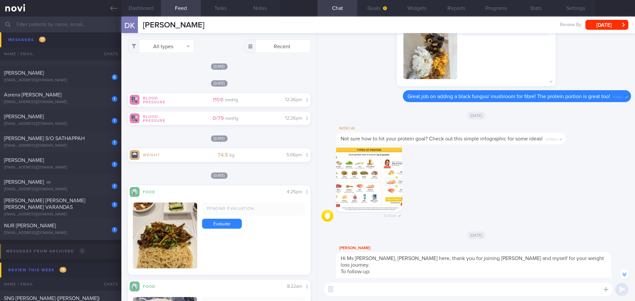
click at [382, 293] on textarea at bounding box center [468, 289] width 288 height 13
click at [457, 290] on textarea "Hi Ms Doreen, Elizabeth (dietitian) here." at bounding box center [468, 289] width 288 height 13
paste textarea "Welcome back to Novihealth app. I noted that you had a consult with Dr XXX and …"
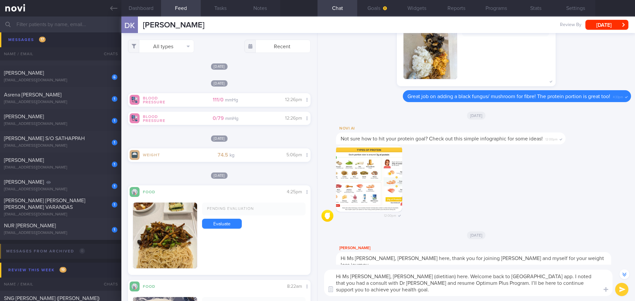
drag, startPoint x: 545, startPoint y: 276, endPoint x: 357, endPoint y: 284, distance: 188.7
click at [357, 284] on textarea "Hi Ms Doreen, Elizabeth (dietitian) here. Welcome back to Novihealth app. I not…" at bounding box center [468, 283] width 288 height 26
click at [366, 293] on textarea "Hi Ms Doreen, Elizabeth (dietitian) here. Welcome back to Novihealth app. I not…" at bounding box center [468, 283] width 288 height 26
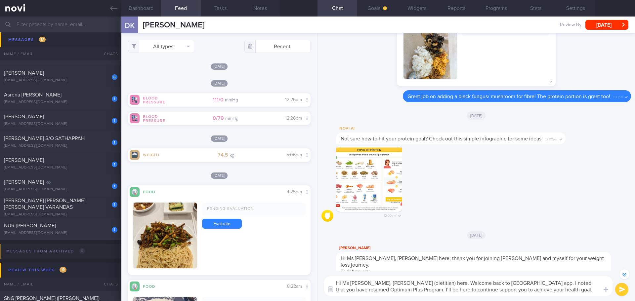
click at [557, 290] on textarea "Hi Ms Doreen, Elizabeth (dietitian) here. Welcome back to Novihealth app. I not…" at bounding box center [468, 287] width 288 height 20
click at [562, 290] on textarea "Hi Ms Doreen, Elizabeth (dietitian) here. Welcome back to Novihealth app. I not…" at bounding box center [468, 287] width 288 height 20
click at [566, 290] on textarea "Hi Ms Doreen, Elizabeth (dietitian) here. Welcome back to Novihealth app. I not…" at bounding box center [468, 287] width 288 height 20
paste textarea "Feel free to drop us a text if you have any questions 😊"
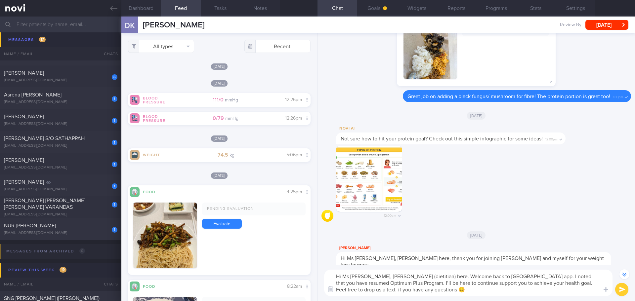
type textarea "Hi Ms Doreen, Elizabeth (dietitian) here. Welcome back to Novihealth app. I not…"
click at [620, 289] on button "submit" at bounding box center [621, 289] width 13 height 13
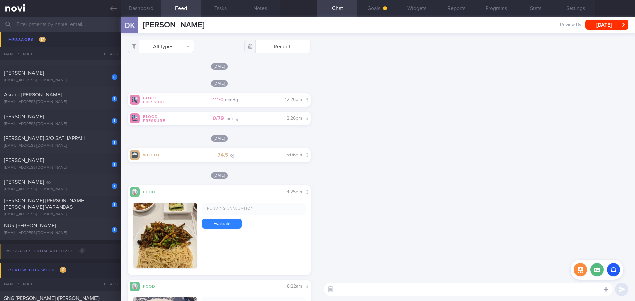
scroll to position [0, 0]
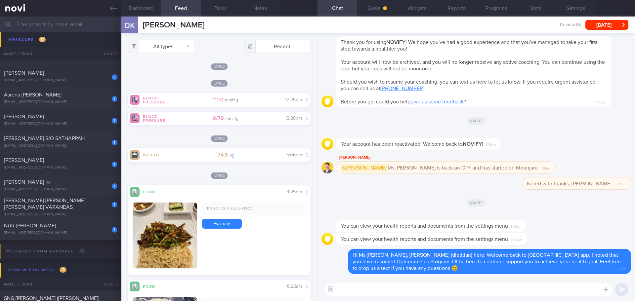
click at [450, 290] on textarea at bounding box center [468, 289] width 288 height 13
paste textarea "To kick start on this journey, I suggest you resume meal logging so I can have …"
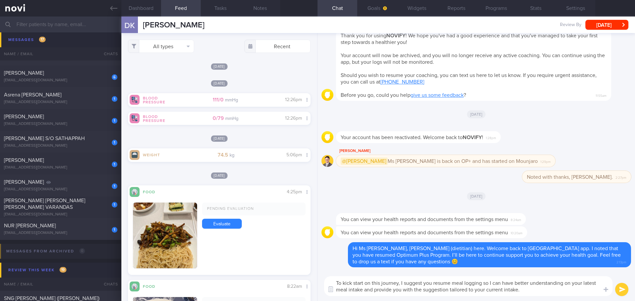
click at [546, 293] on textarea "To kick start on this journey, I suggest you resume meal logging so I can have …" at bounding box center [468, 287] width 288 height 20
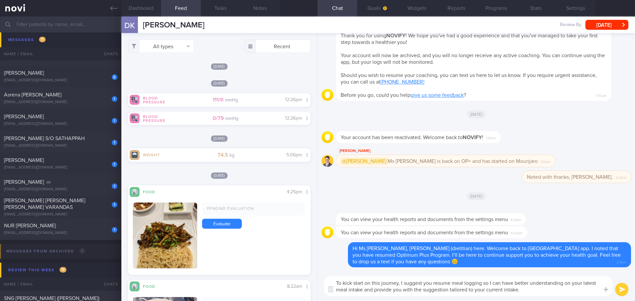
type textarea "To kick start on this journey, I suggest you resume meal logging so I can have …"
click at [622, 291] on button "submit" at bounding box center [621, 289] width 13 height 13
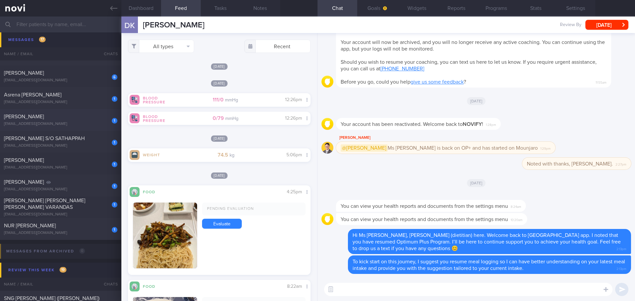
click at [65, 119] on div "JULIAN YEO" at bounding box center [60, 116] width 112 height 7
checkbox input "false"
select select "8"
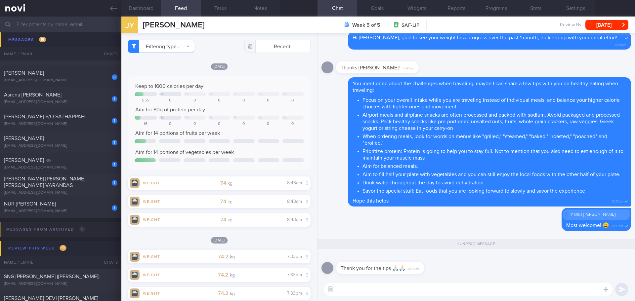
click at [465, 288] on textarea at bounding box center [468, 289] width 288 height 13
type textarea "No problem, Julian 😃"
click at [619, 286] on button "submit" at bounding box center [621, 289] width 13 height 13
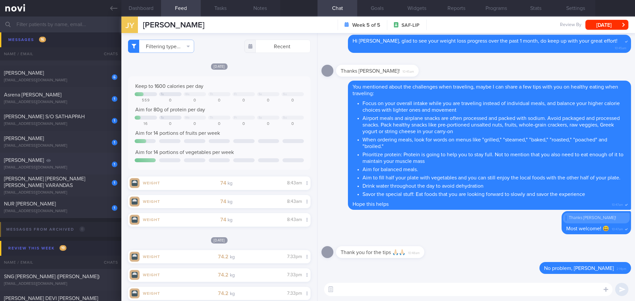
click at [52, 160] on div "Lawrence Tan" at bounding box center [60, 160] width 112 height 7
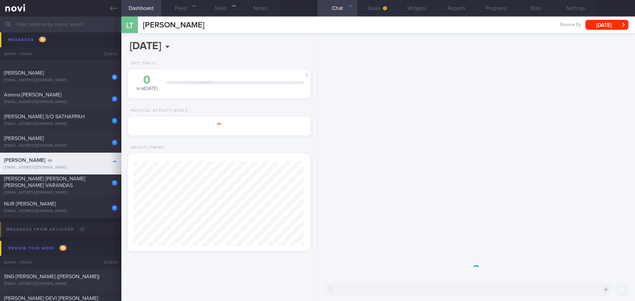
type input "11/9/25"
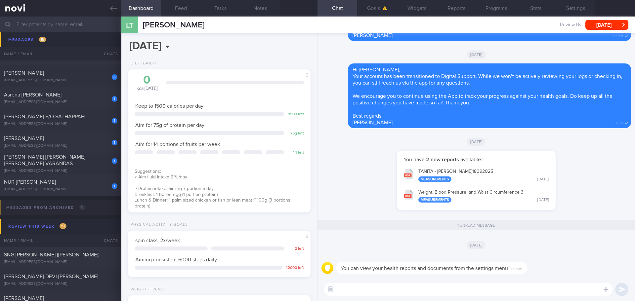
scroll to position [92, 166]
click at [360, 149] on div "[DATE]" at bounding box center [477, 141] width 310 height 19
click at [599, 24] on button "[DATE]" at bounding box center [606, 25] width 43 height 10
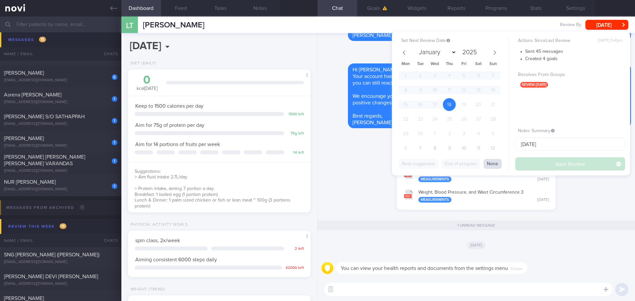
click at [496, 163] on button "None" at bounding box center [493, 164] width 18 height 10
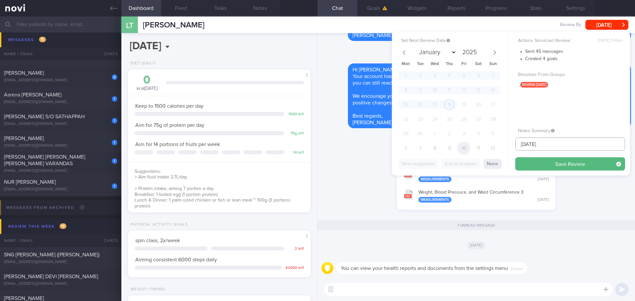
drag, startPoint x: 548, startPoint y: 145, endPoint x: 467, endPoint y: 146, distance: 81.0
click at [467, 146] on div "Set Next Review Date January February March April May June July August Septembe…" at bounding box center [511, 103] width 238 height 144
click at [534, 159] on button "Save Review" at bounding box center [570, 163] width 110 height 13
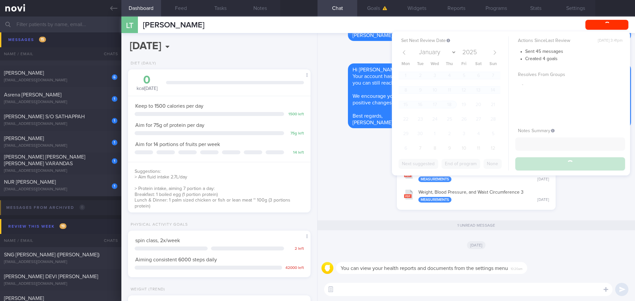
select select "9"
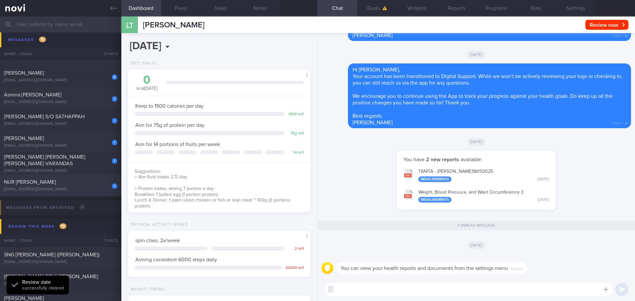
click at [56, 181] on span "NUR [PERSON_NAME]" at bounding box center [30, 182] width 52 height 5
type input "[DATE]"
select select "8"
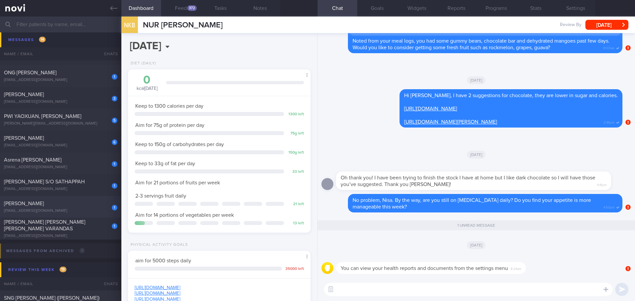
scroll to position [265, 0]
click at [81, 134] on div "6 Chelsea Cheong Shi Min chelseacheongsm@gmail.com Yesterday OPTIMUM-PLUS-WEGOVY" at bounding box center [317, 143] width 635 height 22
select select "9"
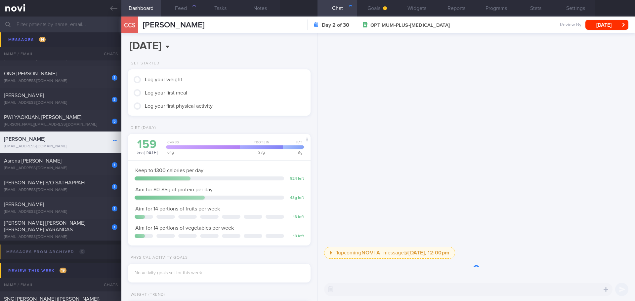
scroll to position [83, 166]
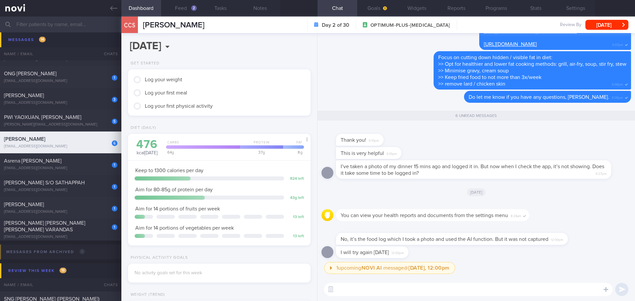
click at [550, 273] on div "1 upcoming NOVI AI message @ Tomorrow, 12:00pm Tomorrow, 12:00pm Not sure how t…" at bounding box center [477, 270] width 307 height 16
click at [187, 10] on button "Feed 2" at bounding box center [181, 8] width 40 height 17
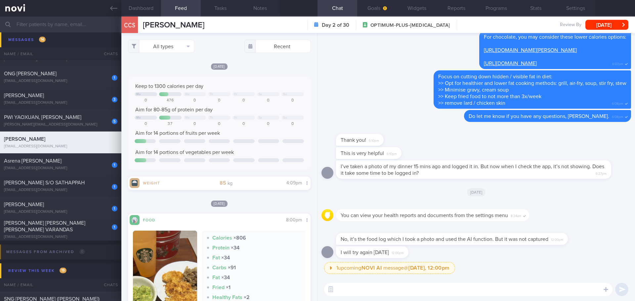
click at [364, 289] on textarea at bounding box center [468, 289] width 288 height 13
type textarea "Hi [PERSON_NAME], [PERSON_NAME] here. It looks like the photo was not captured …"
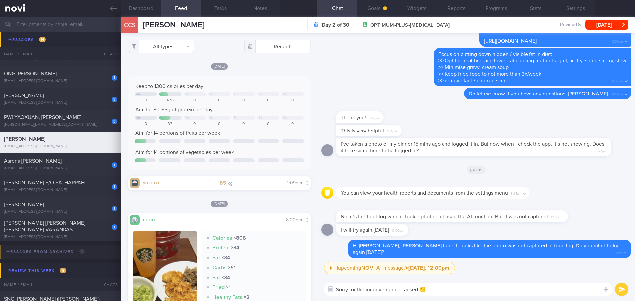
type textarea "Sorry for the inconvenience caused 😔"
click at [623, 288] on button "submit" at bounding box center [621, 289] width 13 height 13
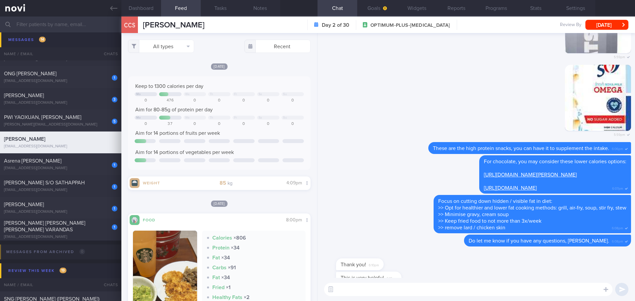
scroll to position [0, 0]
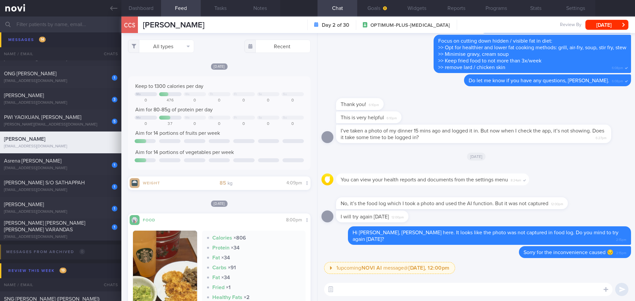
click at [398, 286] on textarea at bounding box center [468, 289] width 288 height 13
paste textarea "[URL][DOMAIN_NAME]"
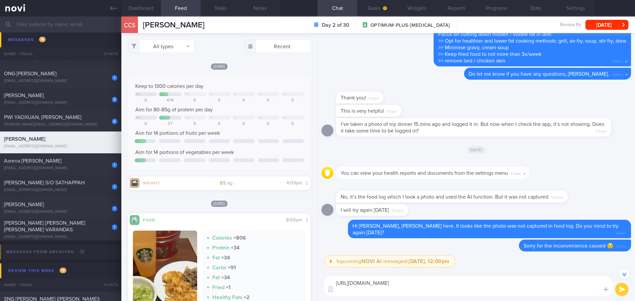
scroll to position [-6, 0]
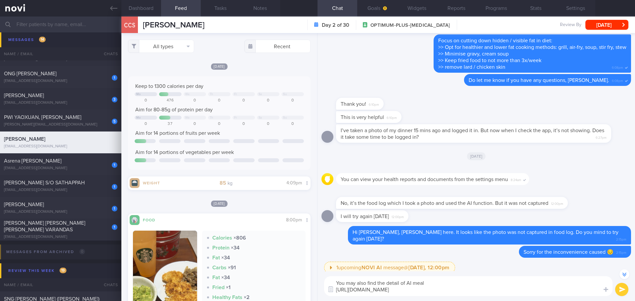
click at [440, 281] on textarea "You may also find the detail of AI meal https://novi-health.notion.site/NOVI-He…" at bounding box center [468, 287] width 288 height 20
click at [596, 292] on textarea "You may also find the detail of AI food logging from the link below: https://no…" at bounding box center [468, 287] width 288 height 20
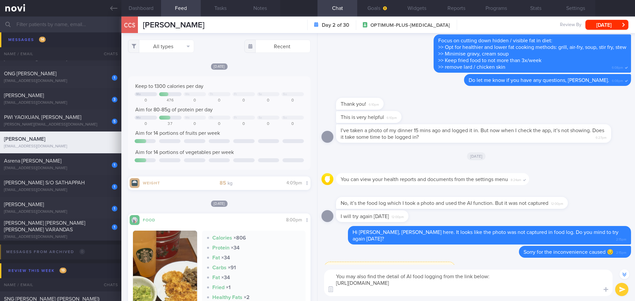
scroll to position [-20, 0]
type textarea "You may also find the detail of AI food logging from the link below: https://no…"
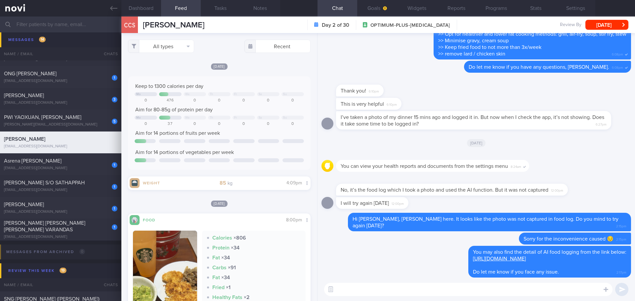
scroll to position [0, 0]
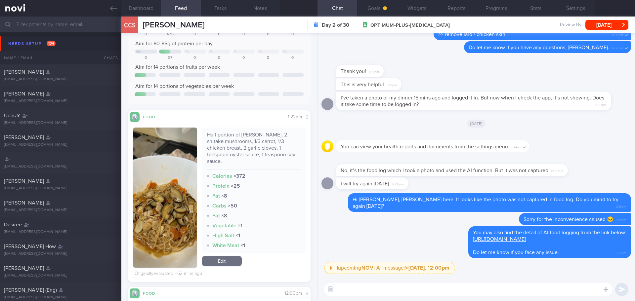
scroll to position [165, 0]
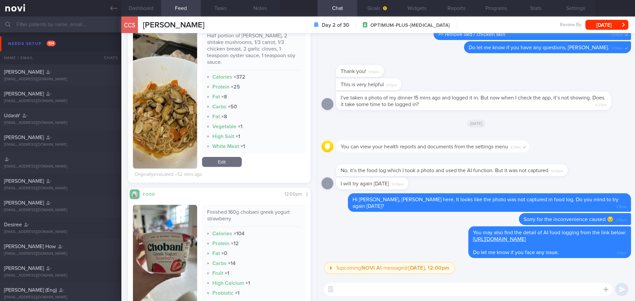
click at [392, 288] on textarea at bounding box center [468, 289] width 288 height 13
type textarea "Opppsss... I just refreshed my page. Your meal logs are captured, you can ignor…"
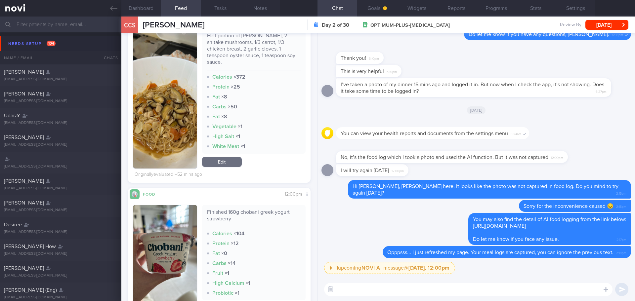
click at [165, 130] on button "button" at bounding box center [165, 98] width 64 height 140
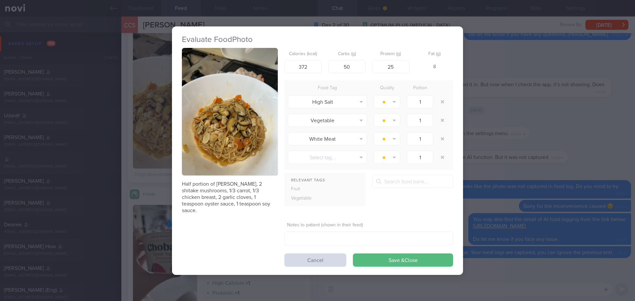
click at [211, 85] on button "button" at bounding box center [230, 112] width 96 height 128
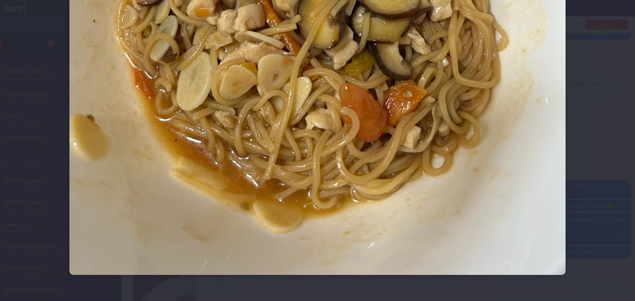
scroll to position [413, 0]
click at [604, 147] on div at bounding box center [317, 150] width 635 height 301
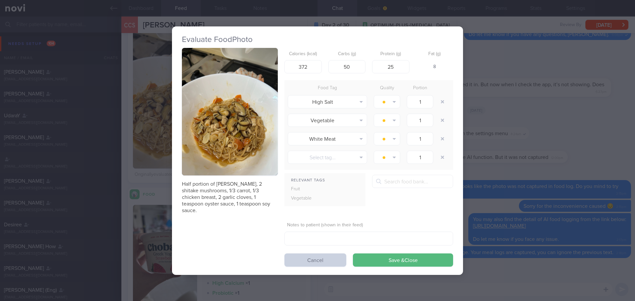
click at [306, 259] on button "Cancel" at bounding box center [315, 260] width 62 height 13
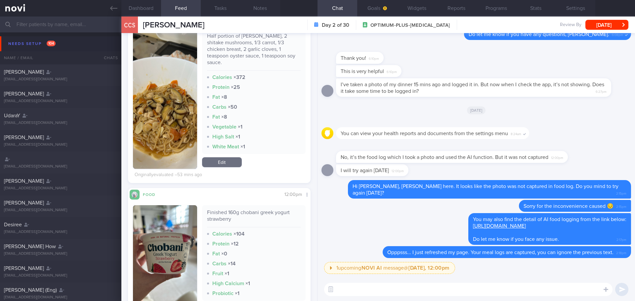
scroll to position [165, 0]
click at [357, 285] on textarea at bounding box center [468, 289] width 288 height 13
type textarea "P"
click at [528, 288] on textarea "[PERSON_NAME] [DATE] looked good! You can try adding a handful of green leafy v…" at bounding box center [468, 289] width 288 height 13
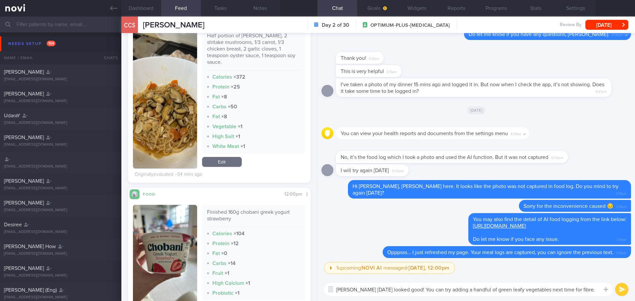
type textarea "[PERSON_NAME] [DATE] looked good! You can try adding a handful of green leafy v…"
click at [620, 287] on button "submit" at bounding box center [621, 289] width 13 height 13
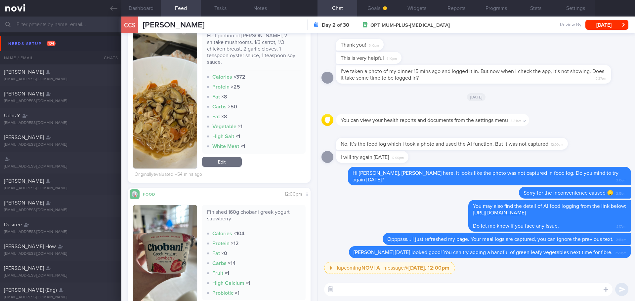
scroll to position [198, 0]
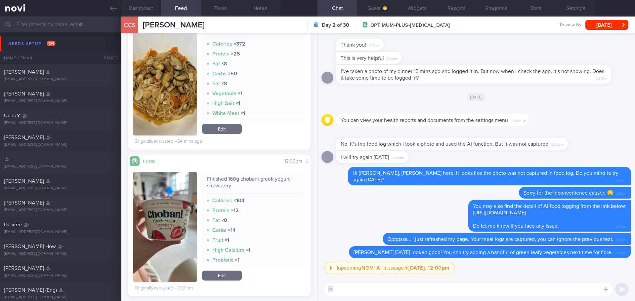
click at [343, 287] on textarea at bounding box center [468, 289] width 288 height 13
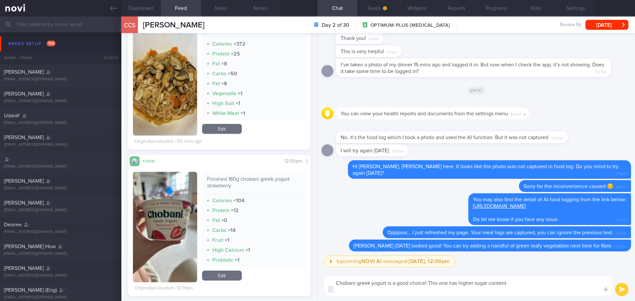
scroll to position [0, 0]
type textarea "Chobani greek yogurt is a good choice! This one has higher sugar content. You c…"
click at [622, 291] on button "submit" at bounding box center [621, 289] width 13 height 13
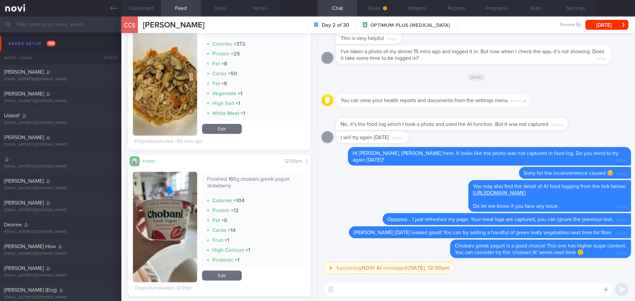
click at [567, 288] on textarea at bounding box center [468, 289] width 288 height 13
click at [42, 24] on input "text" at bounding box center [317, 25] width 635 height 16
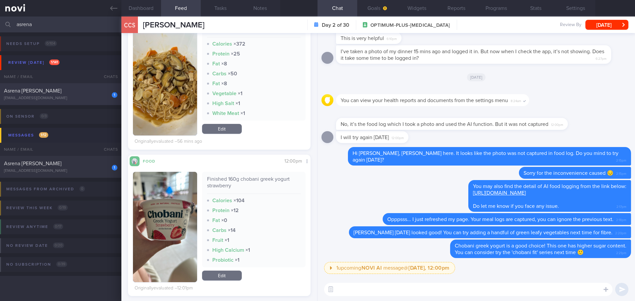
type input "asrena"
click at [58, 90] on div "Asrena [PERSON_NAME]" at bounding box center [60, 91] width 112 height 7
select select "8"
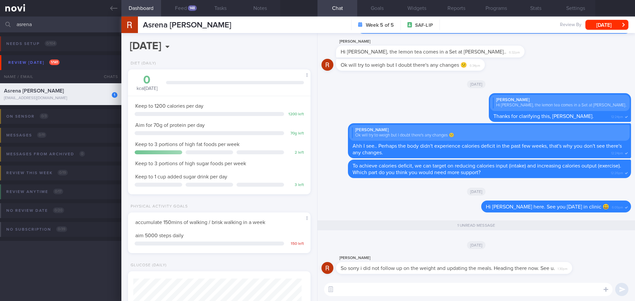
scroll to position [84, 169]
click at [584, 253] on div "[DATE]" at bounding box center [477, 245] width 310 height 19
click at [593, 251] on div "[DATE]" at bounding box center [477, 245] width 310 height 19
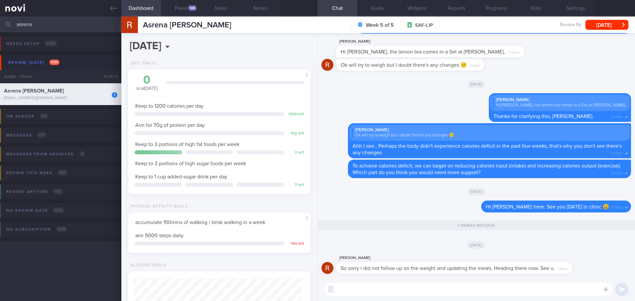
click at [578, 253] on div "[DATE]" at bounding box center [477, 245] width 310 height 19
click at [502, 7] on button "Programs" at bounding box center [496, 8] width 40 height 17
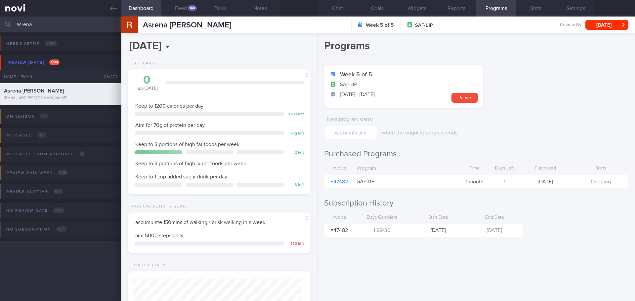
click at [344, 182] on link "# 47482" at bounding box center [339, 181] width 18 height 5
drag, startPoint x: 182, startPoint y: 7, endPoint x: 180, endPoint y: 19, distance: 12.3
click at [182, 7] on button "Feed 148" at bounding box center [181, 8] width 40 height 17
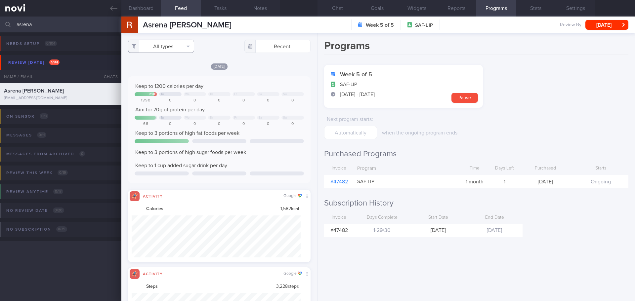
click at [178, 45] on button "All types" at bounding box center [161, 46] width 66 height 13
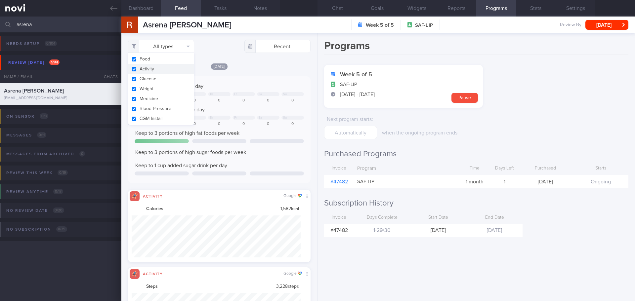
click at [168, 69] on button "Activity" at bounding box center [160, 69] width 65 height 10
checkbox input "false"
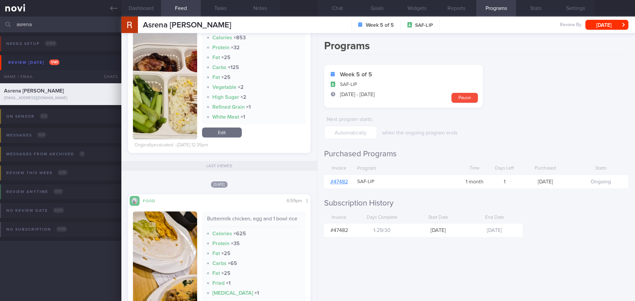
scroll to position [1059, 0]
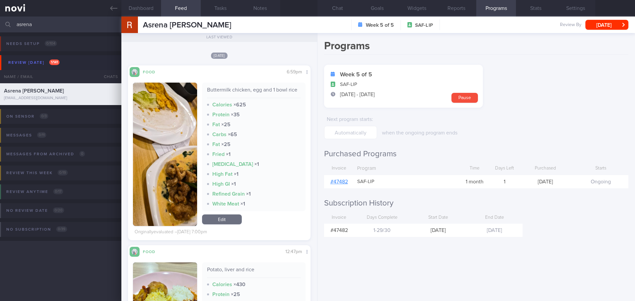
click at [172, 172] on button "button" at bounding box center [165, 155] width 64 height 144
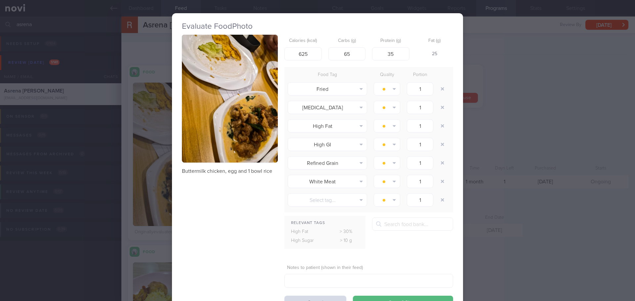
click at [494, 68] on div "Evaluate Food Photo Buttermilk chicken, egg and 1 bowl rice Calories (kcal) 625…" at bounding box center [317, 150] width 635 height 301
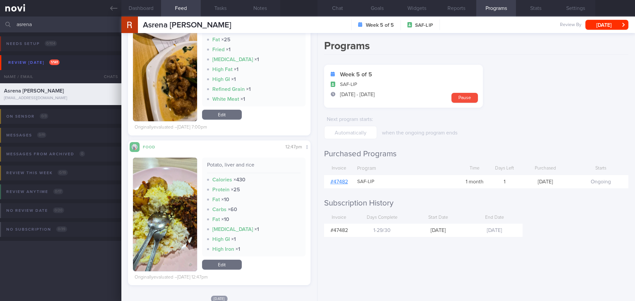
scroll to position [1191, 0]
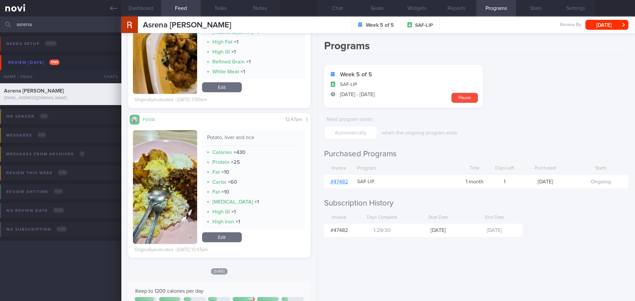
click at [182, 176] on button "button" at bounding box center [165, 187] width 64 height 114
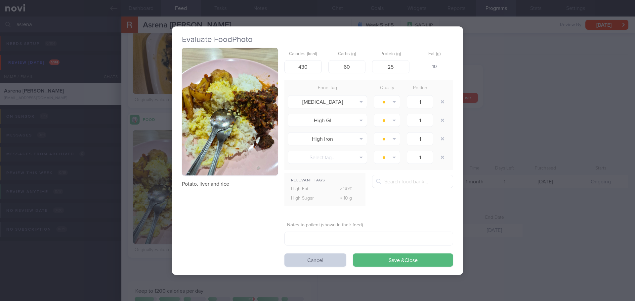
click at [301, 262] on button "Cancel" at bounding box center [315, 260] width 62 height 13
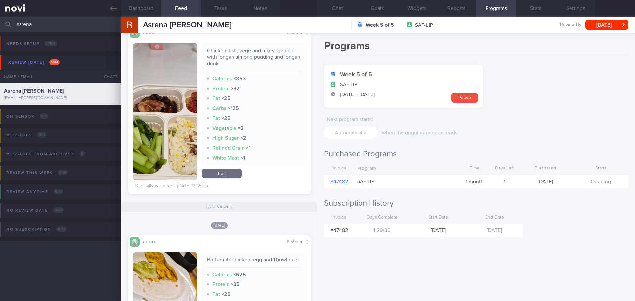
scroll to position [860, 0]
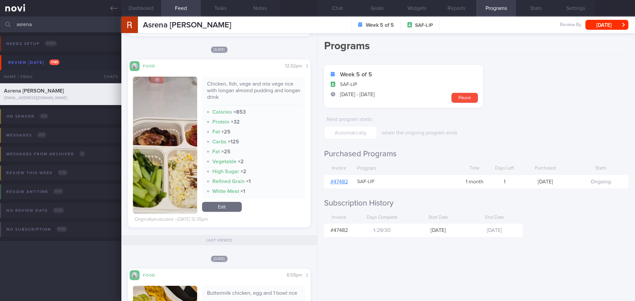
click at [161, 135] on button "button" at bounding box center [165, 145] width 64 height 137
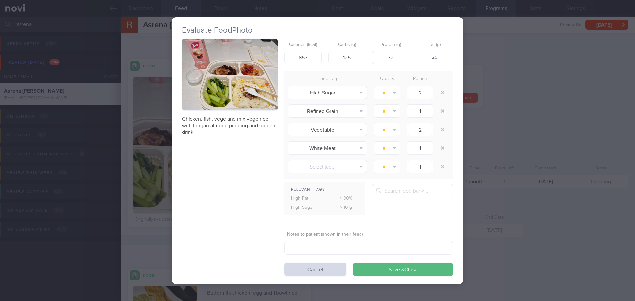
click at [244, 75] on button "button" at bounding box center [230, 75] width 96 height 72
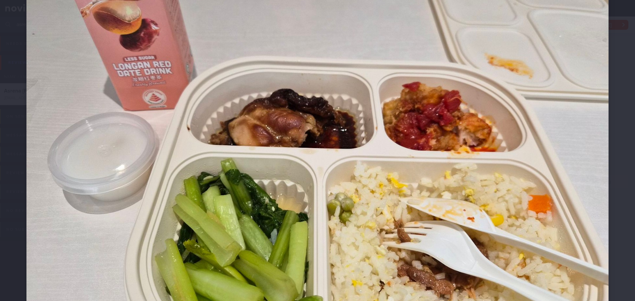
click at [615, 131] on div at bounding box center [317, 146] width 635 height 490
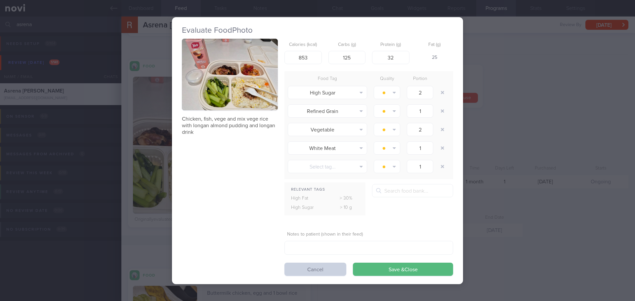
click at [307, 268] on button "Cancel" at bounding box center [315, 269] width 62 height 13
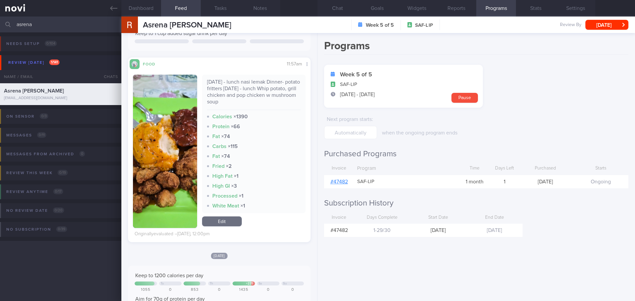
click at [176, 143] on button "button" at bounding box center [165, 151] width 64 height 153
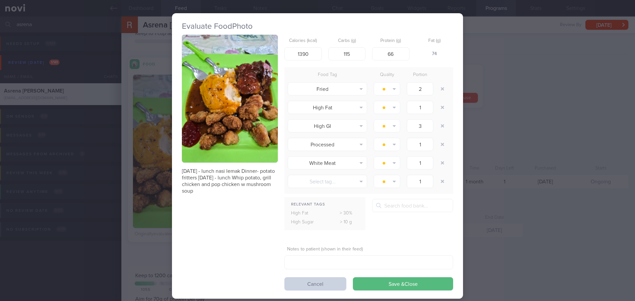
click at [318, 285] on button "Cancel" at bounding box center [315, 284] width 62 height 13
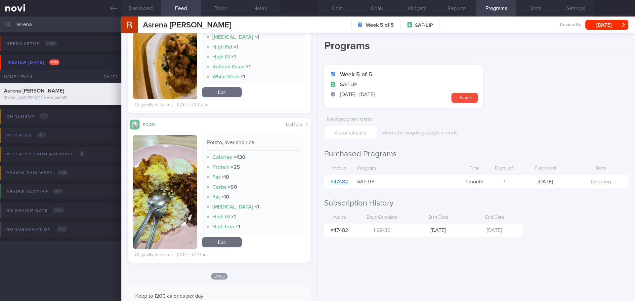
click at [167, 168] on button "button" at bounding box center [165, 192] width 64 height 114
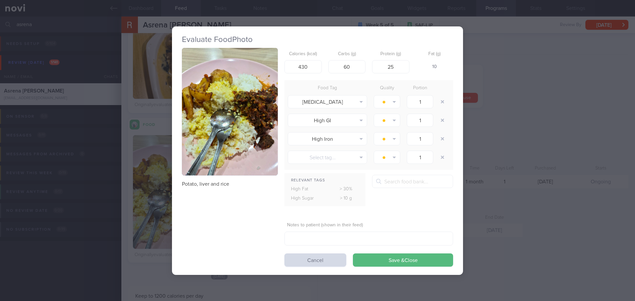
click at [226, 121] on button "button" at bounding box center [230, 112] width 96 height 128
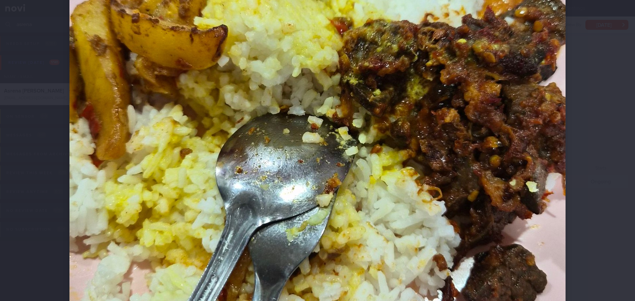
scroll to position [232, 0]
click at [574, 158] on div at bounding box center [317, 125] width 549 height 714
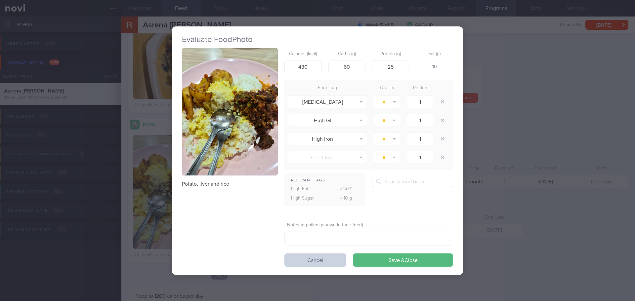
click at [337, 258] on button "Cancel" at bounding box center [315, 260] width 62 height 13
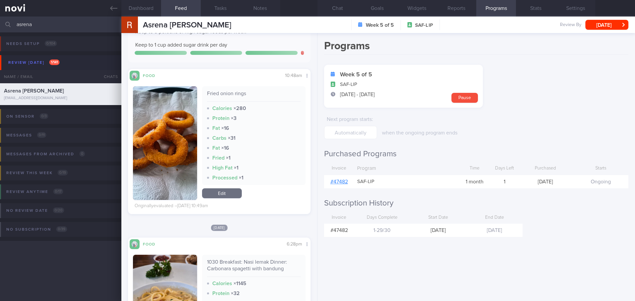
scroll to position [1687, 0]
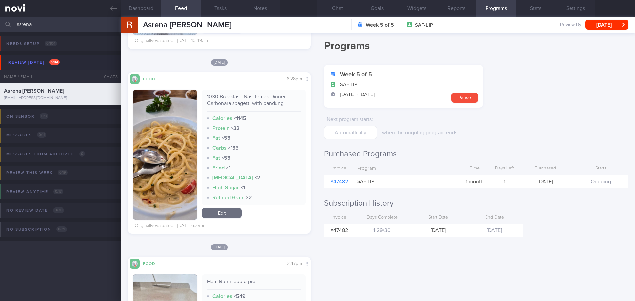
click at [177, 151] on button "button" at bounding box center [165, 155] width 64 height 130
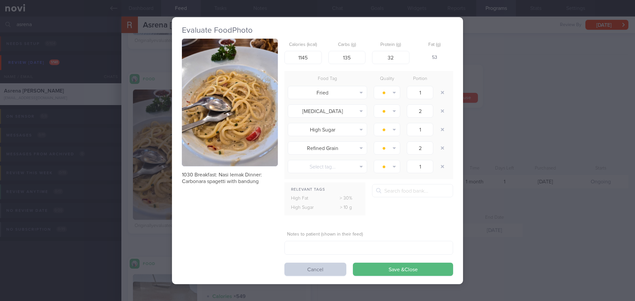
click at [324, 271] on button "Cancel" at bounding box center [315, 269] width 62 height 13
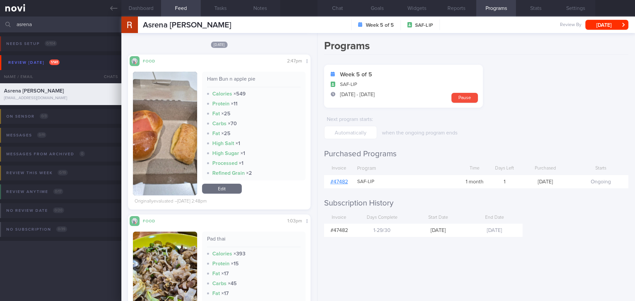
scroll to position [1885, 0]
click at [178, 162] on button "button" at bounding box center [165, 133] width 64 height 124
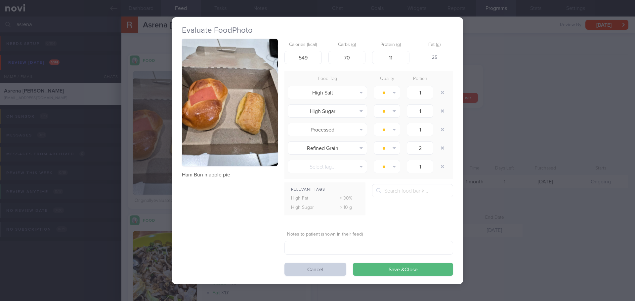
click at [312, 269] on button "Cancel" at bounding box center [315, 269] width 62 height 13
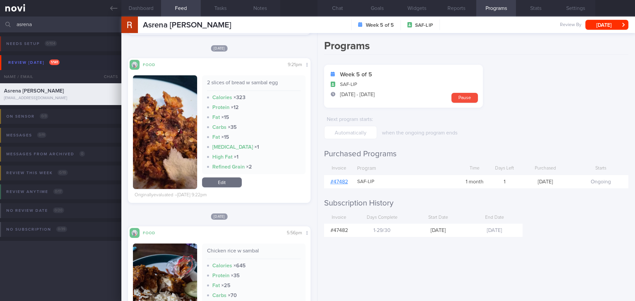
scroll to position [2746, 0]
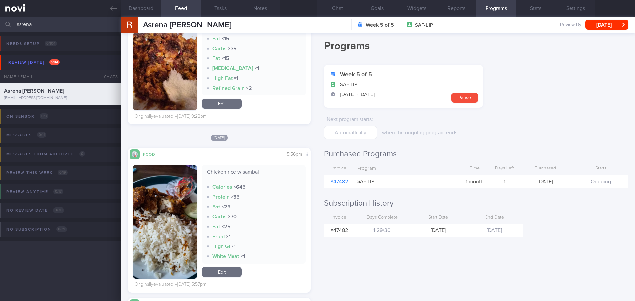
click at [183, 216] on button "button" at bounding box center [165, 222] width 64 height 114
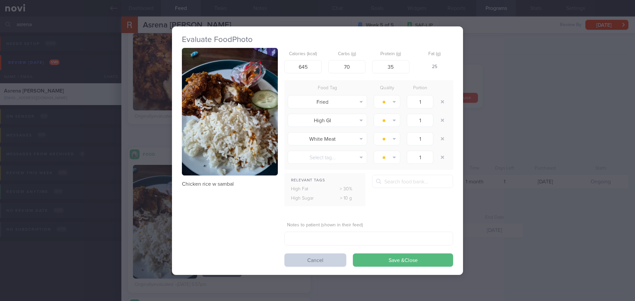
click at [308, 261] on button "Cancel" at bounding box center [315, 260] width 62 height 13
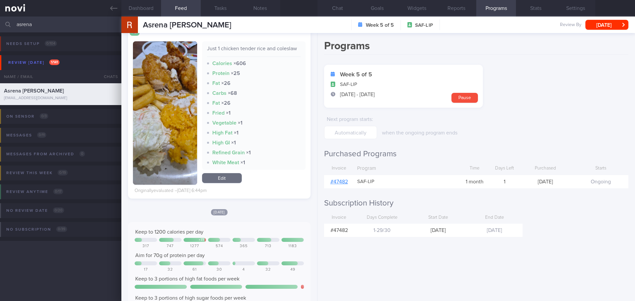
scroll to position [7046, 0]
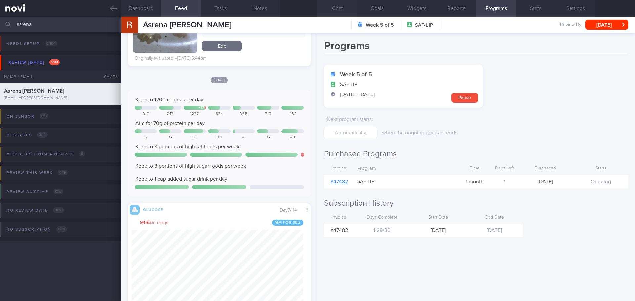
click at [337, 4] on button "Chat" at bounding box center [338, 8] width 40 height 17
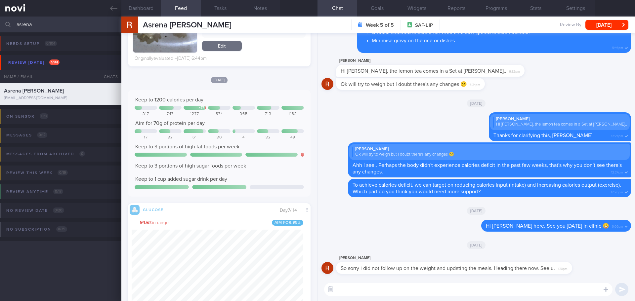
click at [398, 289] on textarea at bounding box center [468, 289] width 288 height 13
paste textarea "[URL][DOMAIN_NAME]"
type textarea "[URL][DOMAIN_NAME]"
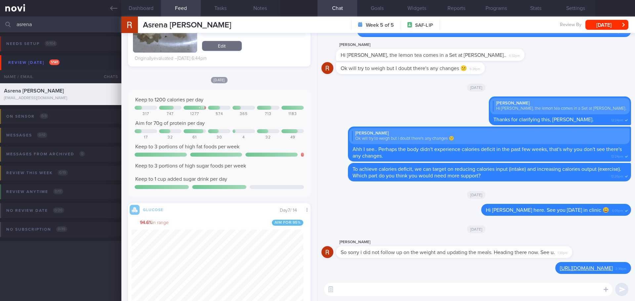
click at [365, 287] on textarea at bounding box center [468, 289] width 288 height 13
paste textarea "[URL][DOMAIN_NAME]"
type textarea "[URL][DOMAIN_NAME]"
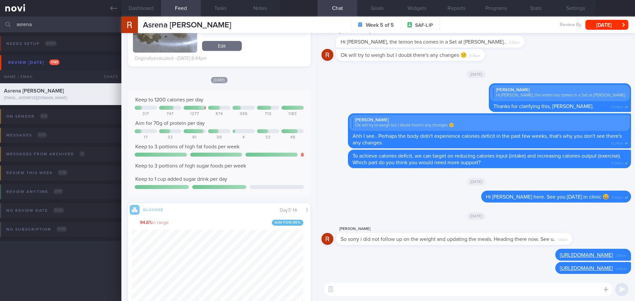
click at [388, 213] on div "[DATE]" at bounding box center [477, 216] width 310 height 19
click at [445, 262] on div "Delete [URL][DOMAIN_NAME] 2:39pm" at bounding box center [477, 255] width 310 height 13
click at [428, 264] on div "Delete [URL][DOMAIN_NAME] 2:46pm" at bounding box center [477, 270] width 310 height 16
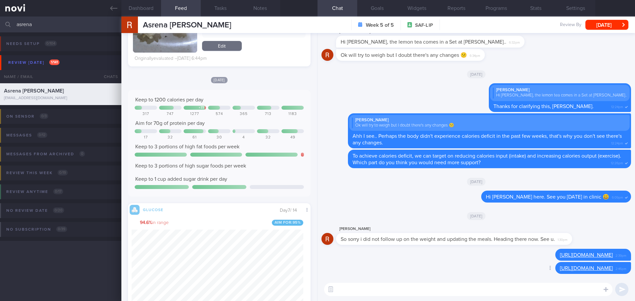
click at [424, 265] on div "Delete [URL][DOMAIN_NAME] 2:46pm" at bounding box center [477, 270] width 310 height 16
click at [434, 269] on div "Delete [URL][DOMAIN_NAME] 2:46pm" at bounding box center [477, 270] width 310 height 16
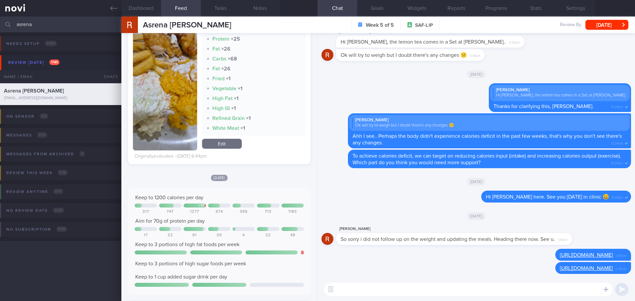
scroll to position [6880, 0]
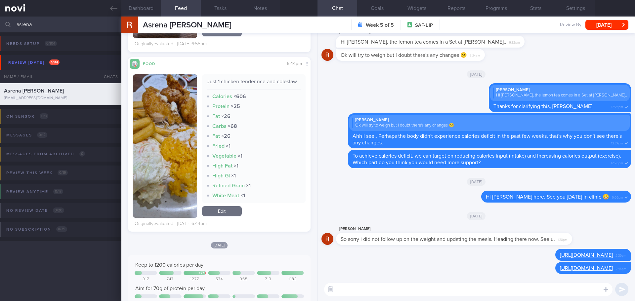
click at [172, 121] on button "button" at bounding box center [165, 146] width 64 height 144
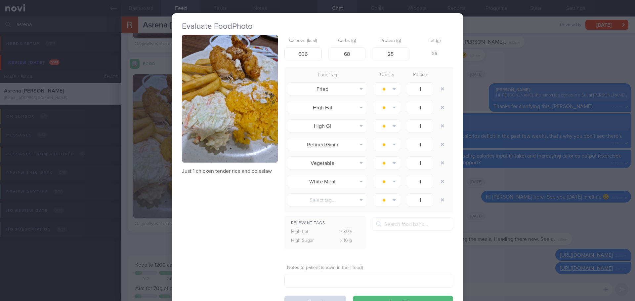
click at [478, 63] on div "Evaluate Food Photo Just 1 chicken tender rice and coleslaw Calories (kcal) 606…" at bounding box center [317, 150] width 635 height 301
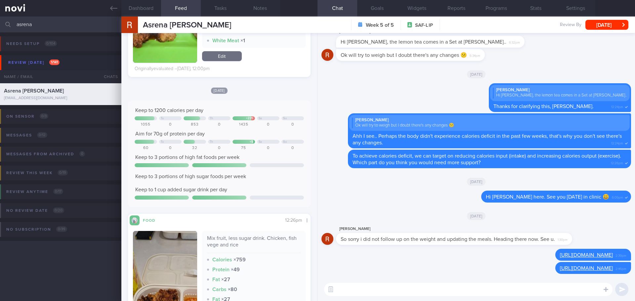
scroll to position [496, 0]
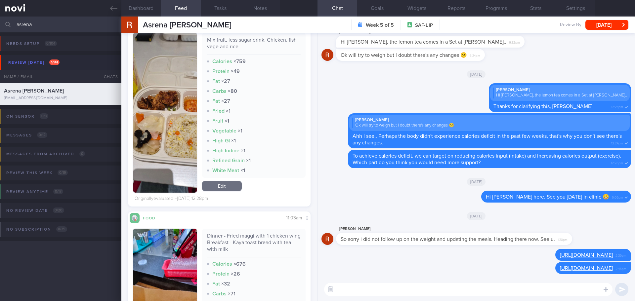
click at [173, 129] on button "button" at bounding box center [165, 113] width 64 height 160
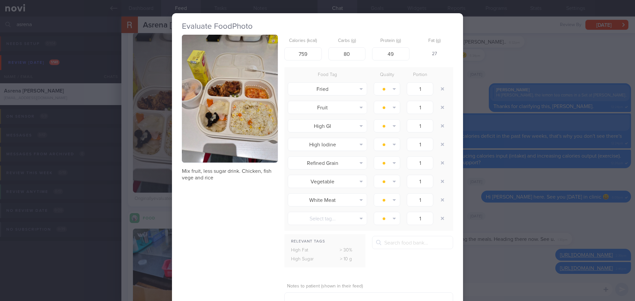
click at [241, 112] on button "button" at bounding box center [230, 99] width 96 height 128
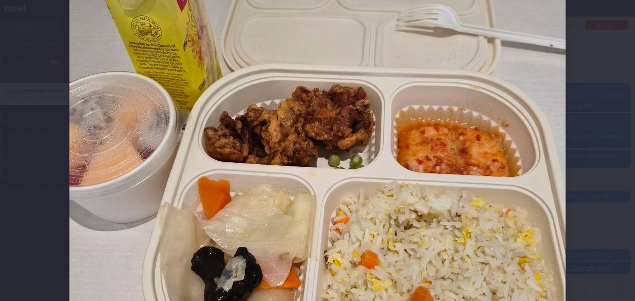
scroll to position [198, 0]
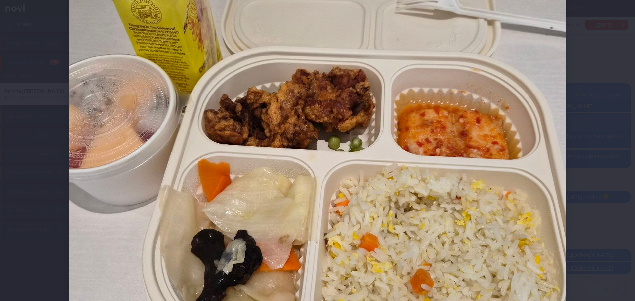
click at [576, 107] on div at bounding box center [317, 159] width 549 height 714
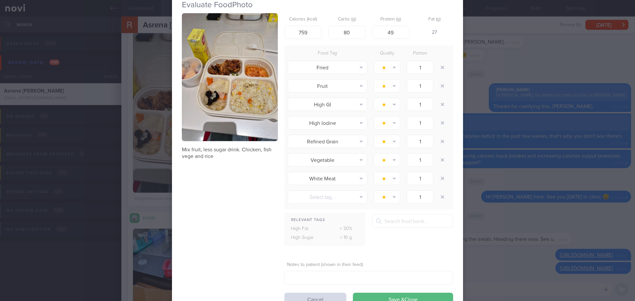
scroll to position [33, 0]
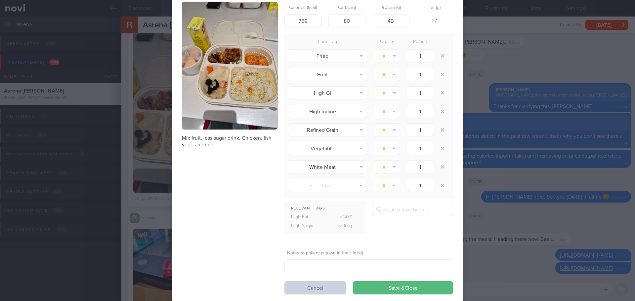
click at [319, 288] on button "Cancel" at bounding box center [315, 287] width 62 height 13
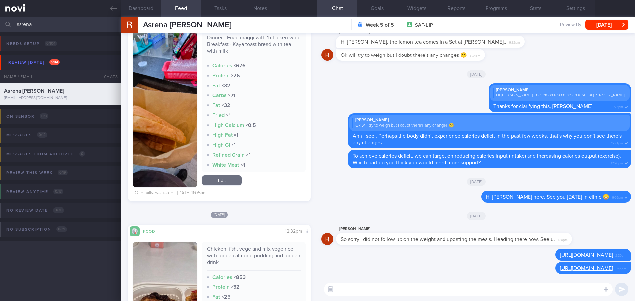
scroll to position [893, 0]
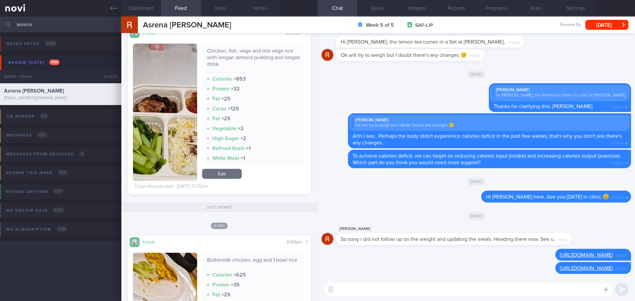
click at [176, 124] on button "button" at bounding box center [165, 112] width 64 height 137
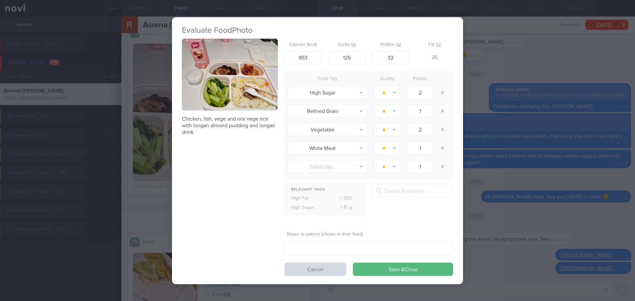
click at [253, 71] on button "button" at bounding box center [230, 75] width 96 height 72
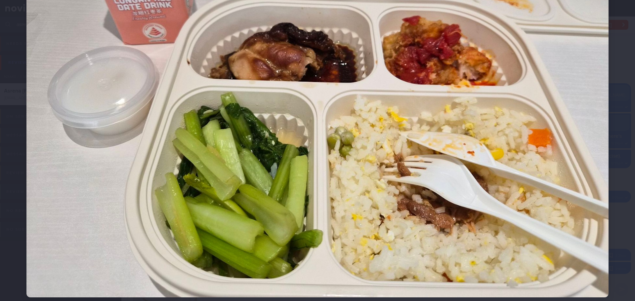
scroll to position [132, 0]
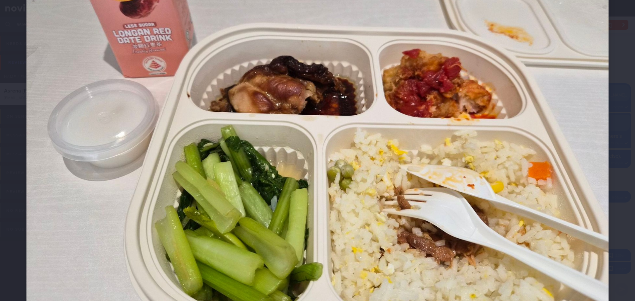
click at [609, 117] on div at bounding box center [317, 113] width 635 height 490
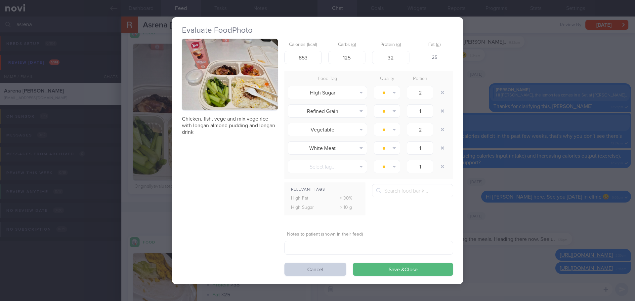
click at [300, 272] on button "Cancel" at bounding box center [315, 269] width 62 height 13
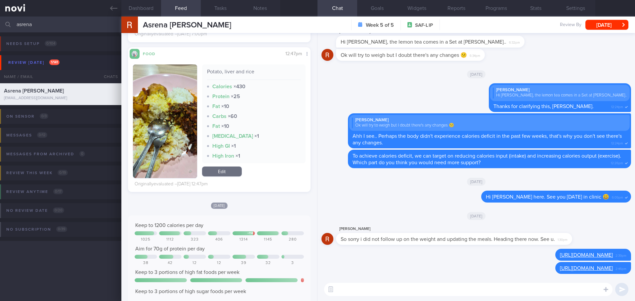
scroll to position [1257, 0]
click at [170, 122] on button "button" at bounding box center [165, 121] width 64 height 114
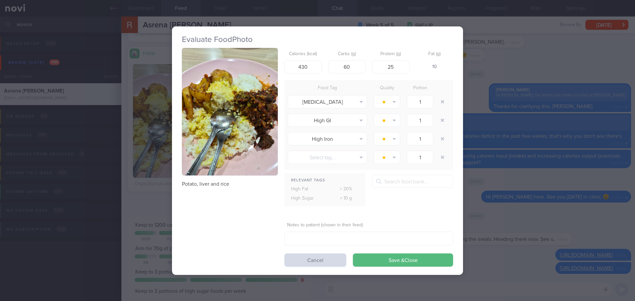
click at [490, 174] on div "Evaluate Food Photo Potato, liver and rice Calories (kcal) 430 Carbs (g) 60 Pro…" at bounding box center [317, 150] width 635 height 301
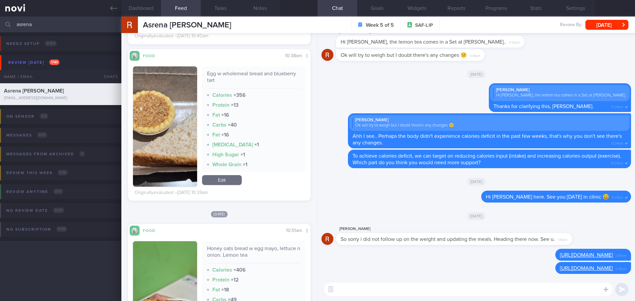
scroll to position [2514, 0]
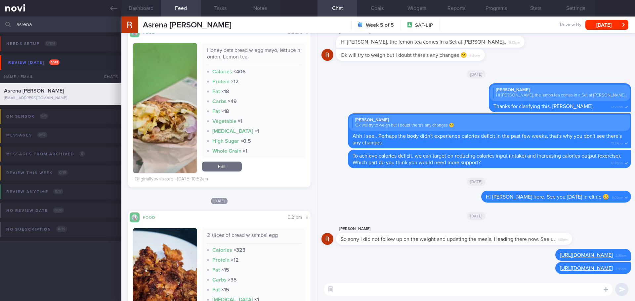
click at [163, 91] on button "button" at bounding box center [165, 108] width 64 height 130
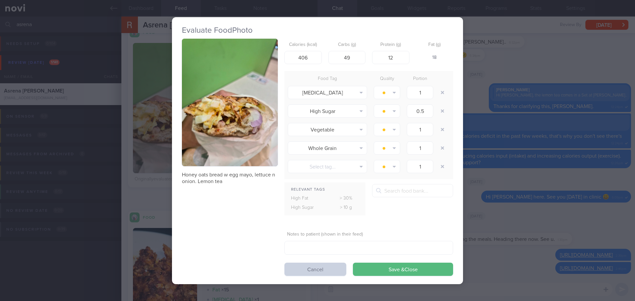
click at [311, 265] on button "Cancel" at bounding box center [315, 269] width 62 height 13
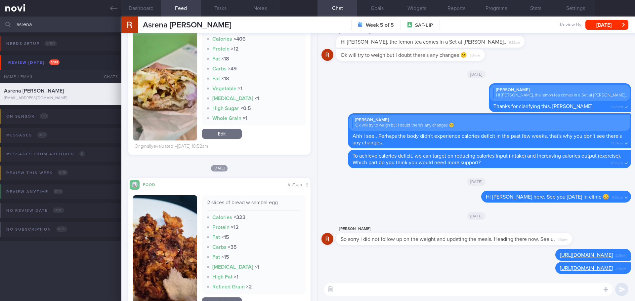
scroll to position [2547, 0]
click at [178, 86] on button "button" at bounding box center [165, 75] width 64 height 130
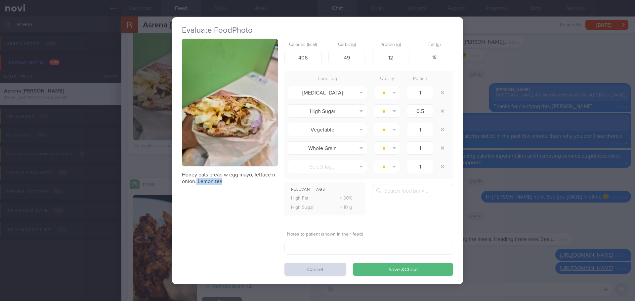
drag, startPoint x: 224, startPoint y: 181, endPoint x: 197, endPoint y: 181, distance: 27.1
click at [197, 181] on p "Honey oats bread w egg mayo, lettuce n onion. Lemon tea" at bounding box center [230, 178] width 96 height 13
click at [302, 271] on button "Cancel" at bounding box center [315, 269] width 62 height 13
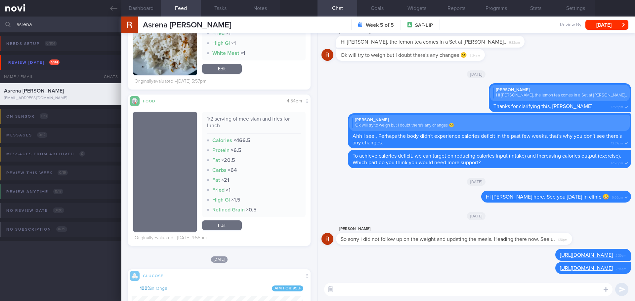
scroll to position [2977, 0]
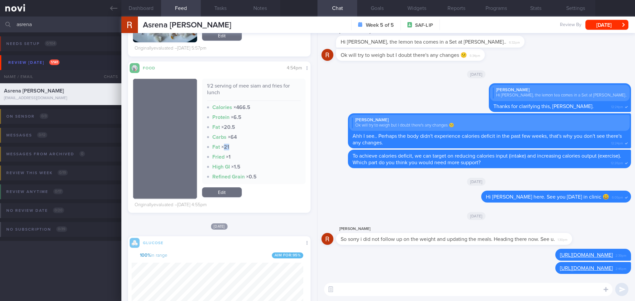
drag, startPoint x: 229, startPoint y: 146, endPoint x: 223, endPoint y: 147, distance: 5.8
click at [223, 147] on div "Fat × 21" at bounding box center [254, 147] width 94 height 7
click at [240, 155] on div "Fried × 1" at bounding box center [254, 157] width 94 height 7
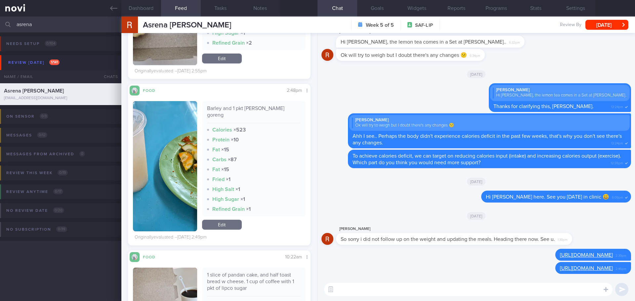
scroll to position [108, 172]
click at [419, 208] on div "[DATE]" at bounding box center [477, 216] width 310 height 19
click at [418, 208] on div "[DATE]" at bounding box center [477, 216] width 310 height 19
drag, startPoint x: 34, startPoint y: 22, endPoint x: 2, endPoint y: 32, distance: 34.1
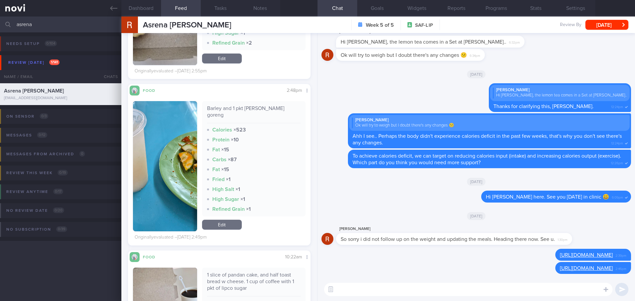
click at [2, 32] on div "asrena Assigned patients Assigned patients All active patients Archived patients" at bounding box center [317, 25] width 635 height 16
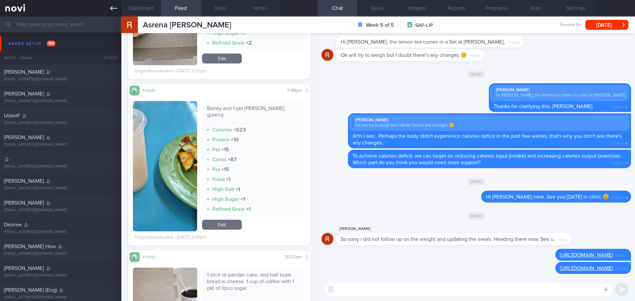
click at [111, 4] on link at bounding box center [60, 8] width 121 height 17
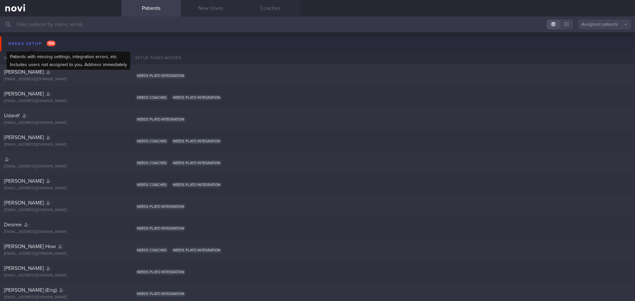
click at [15, 40] on div "Needs setup 104" at bounding box center [32, 43] width 51 height 9
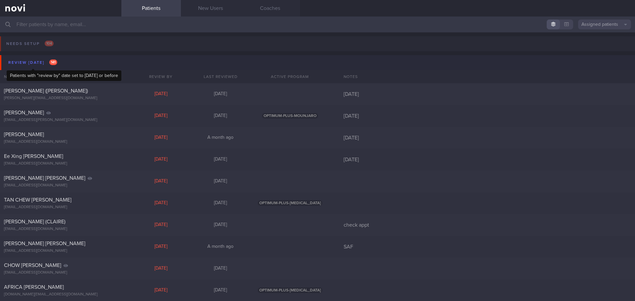
click at [27, 62] on div "Review [DATE] 141" at bounding box center [33, 62] width 52 height 9
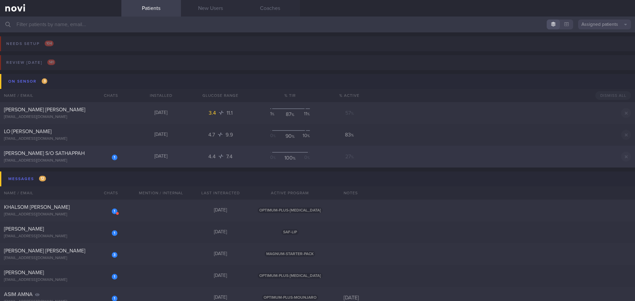
drag, startPoint x: 102, startPoint y: 158, endPoint x: 89, endPoint y: 161, distance: 12.6
click at [103, 158] on div "1" at bounding box center [110, 155] width 15 height 10
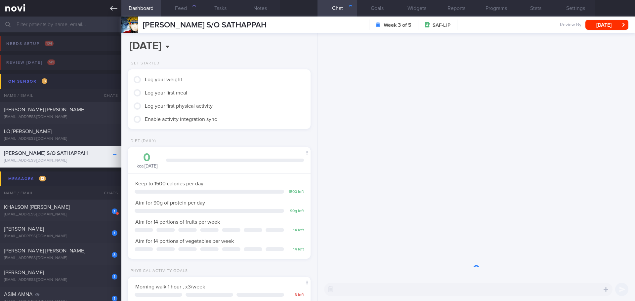
scroll to position [84, 169]
